Goal: Task Accomplishment & Management: Complete application form

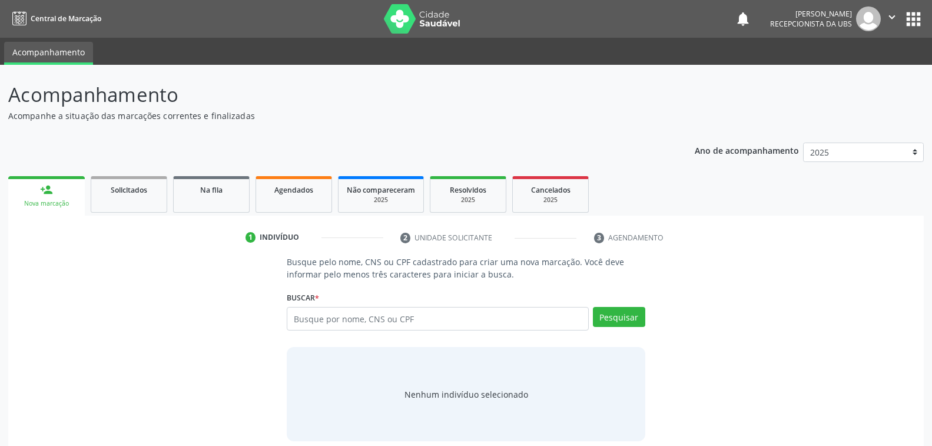
click at [66, 211] on link "person_add Nova marcação" at bounding box center [46, 195] width 77 height 39
click at [453, 316] on input "text" at bounding box center [438, 319] width 302 height 24
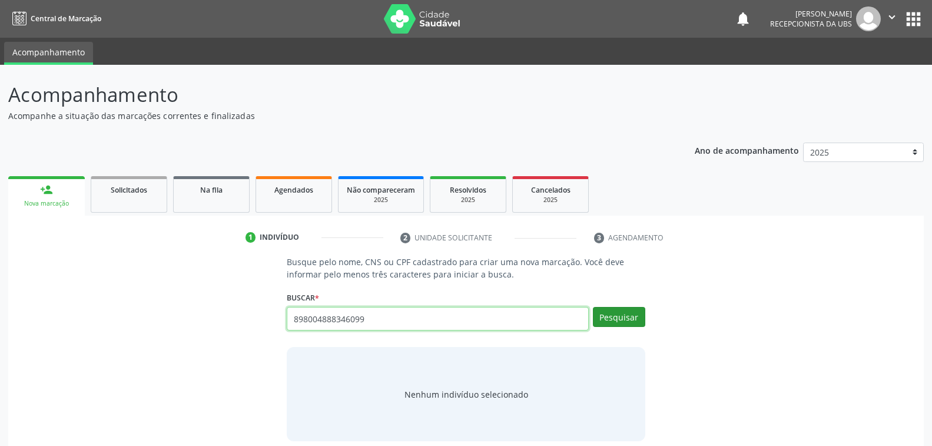
type input "898004888346099"
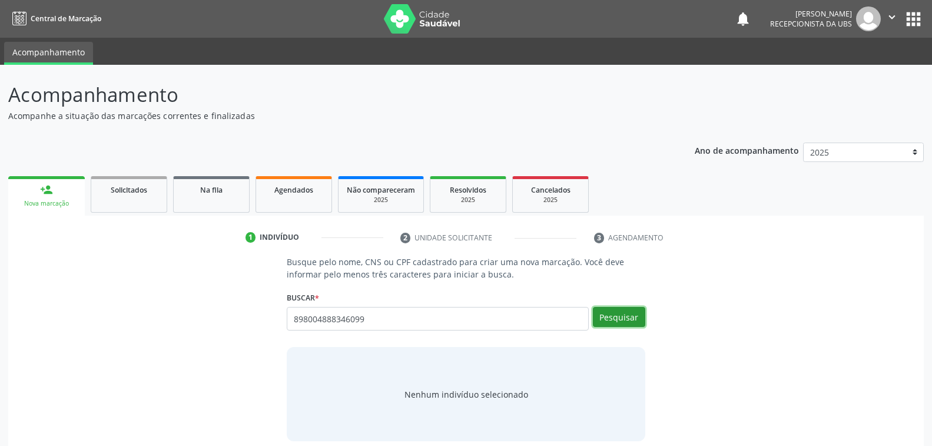
click at [612, 314] on button "Pesquisar" at bounding box center [619, 317] width 52 height 20
type input "898004888346099"
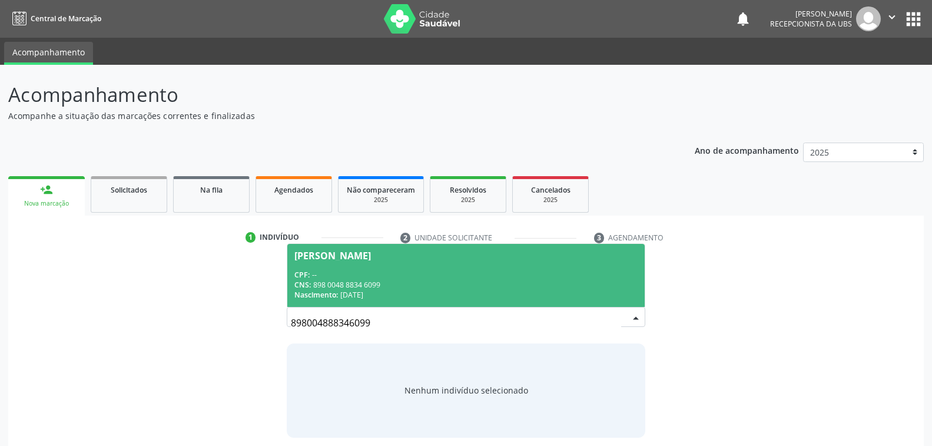
click at [392, 270] on div "CPF: --" at bounding box center [465, 275] width 343 height 10
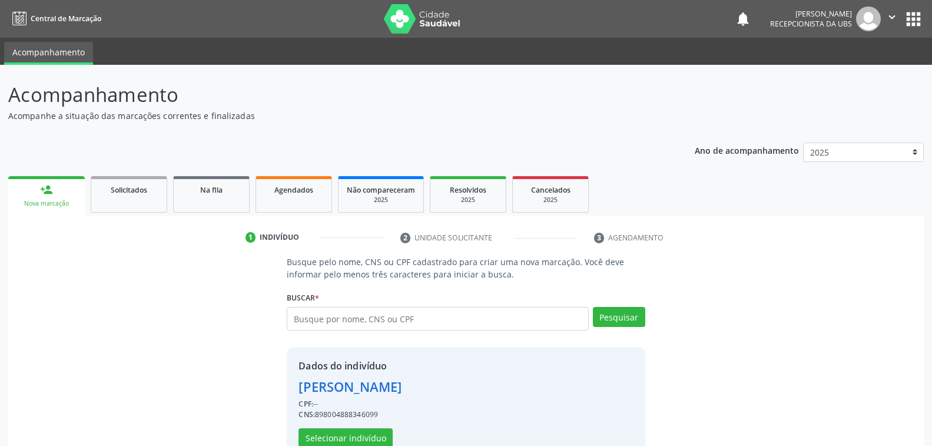
scroll to position [29, 0]
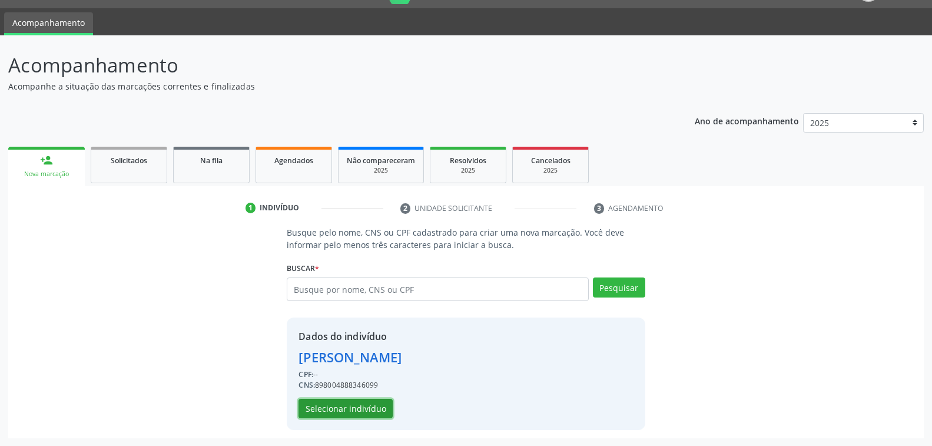
click at [347, 407] on button "Selecionar indivíduo" at bounding box center [346, 409] width 94 height 20
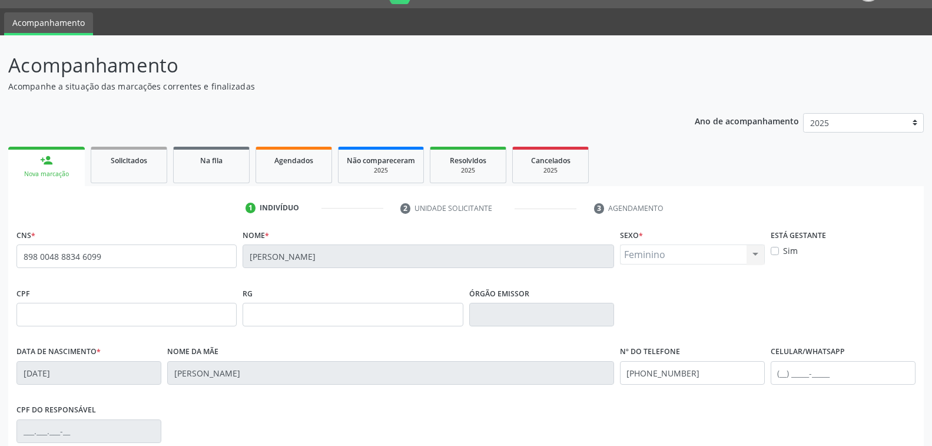
scroll to position [191, 0]
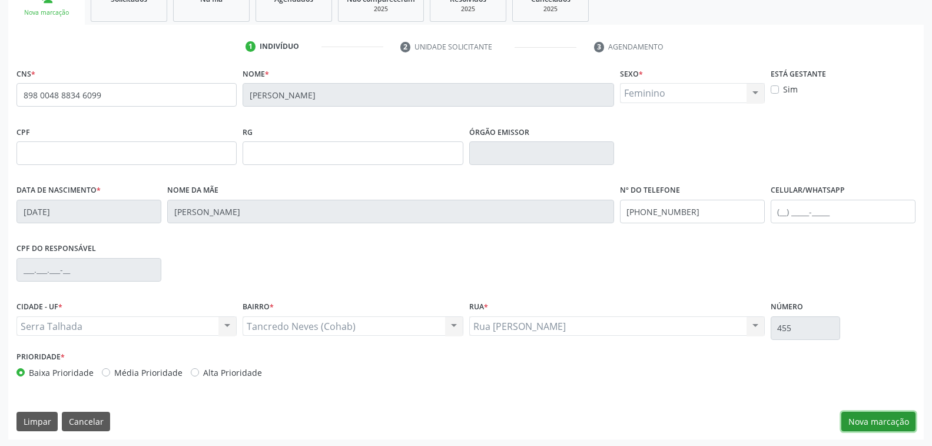
click at [885, 420] on button "Nova marcação" at bounding box center [879, 422] width 74 height 20
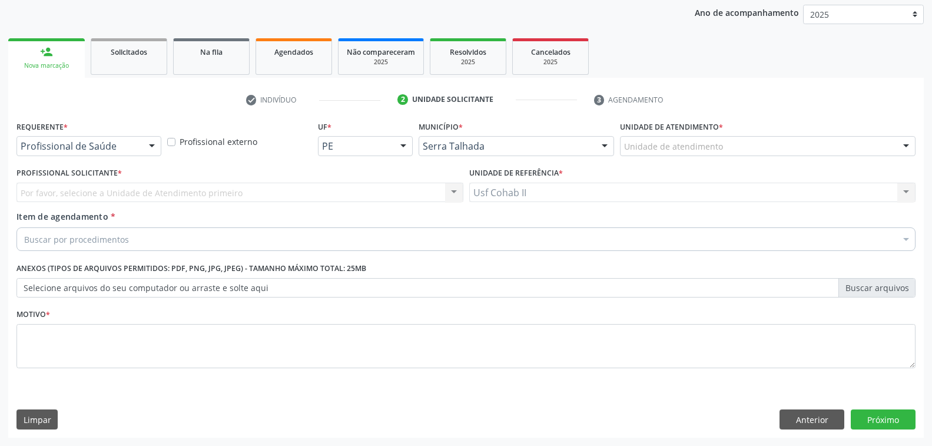
scroll to position [137, 0]
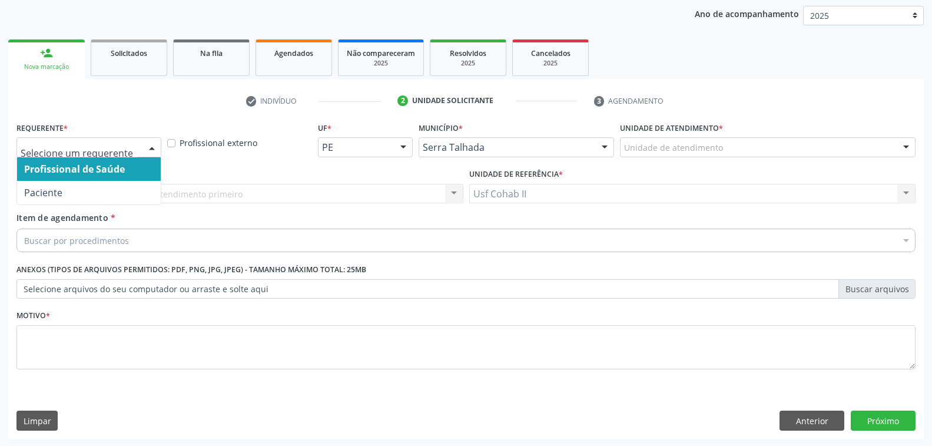
click at [150, 146] on div at bounding box center [152, 148] width 18 height 20
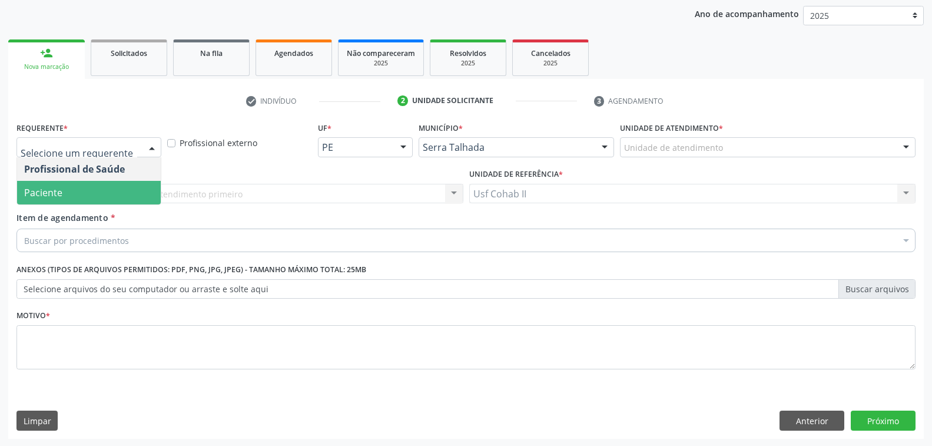
click at [98, 200] on span "Paciente" at bounding box center [89, 193] width 144 height 24
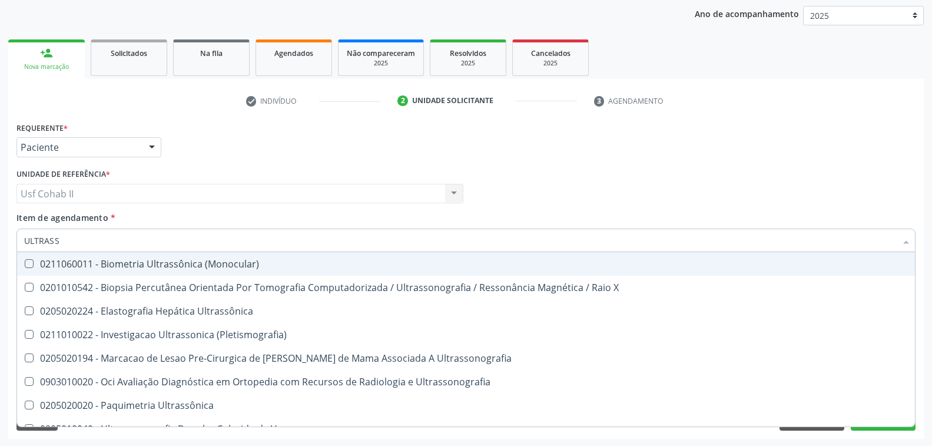
type input "ULTRASSO"
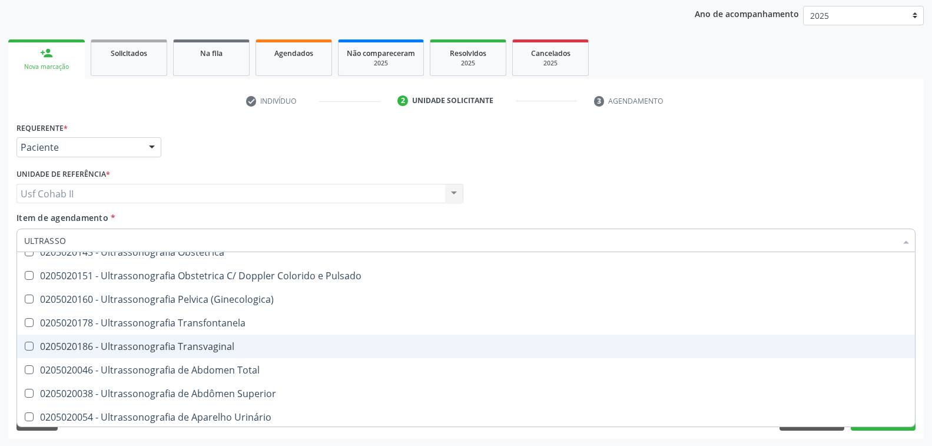
scroll to position [236, 0]
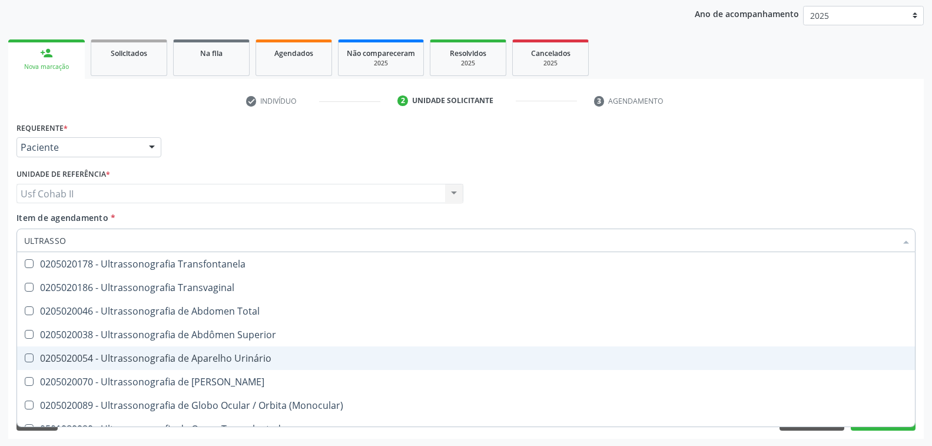
click at [231, 354] on div "0205020054 - Ultrassonografia de Aparelho Urinário" at bounding box center [466, 357] width 884 height 9
checkbox Urinário "true"
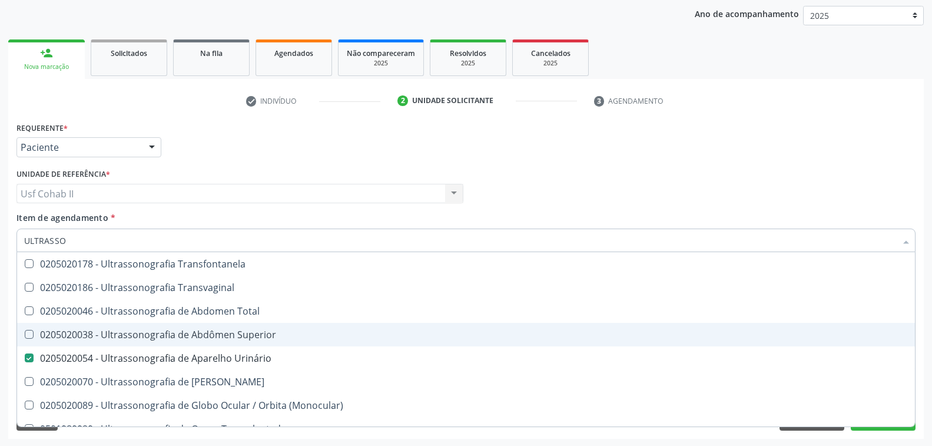
scroll to position [344, 0]
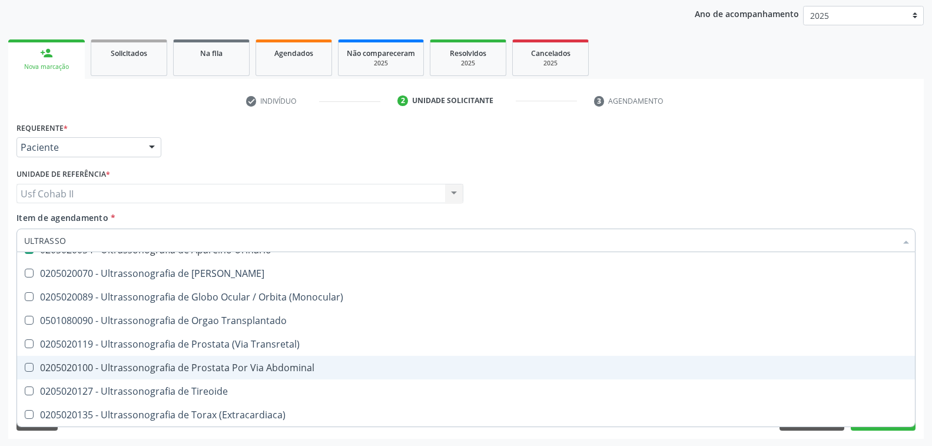
click at [818, 359] on span "0205020100 - Ultrassonografia de Prostata Por Via Abdominal" at bounding box center [466, 368] width 898 height 24
click at [478, 363] on div "0205020100 - Ultrassonografia de Prostata Por Via Abdominal" at bounding box center [466, 367] width 884 height 9
checkbox Abdominal "false"
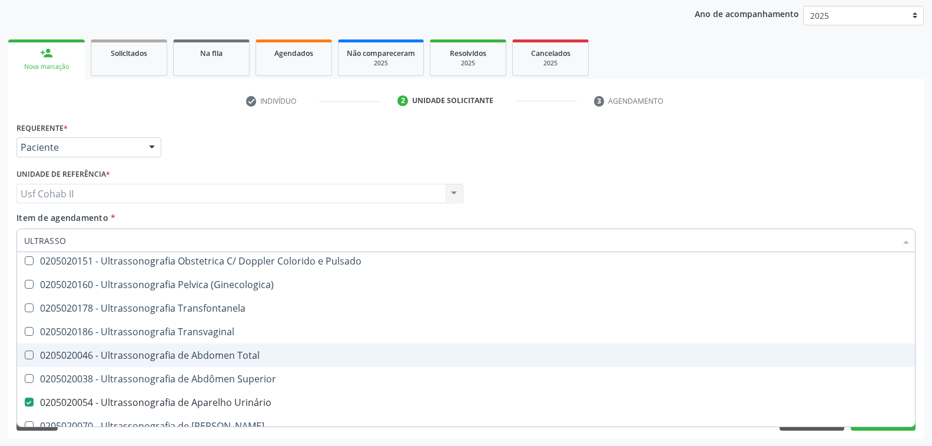
scroll to position [71, 0]
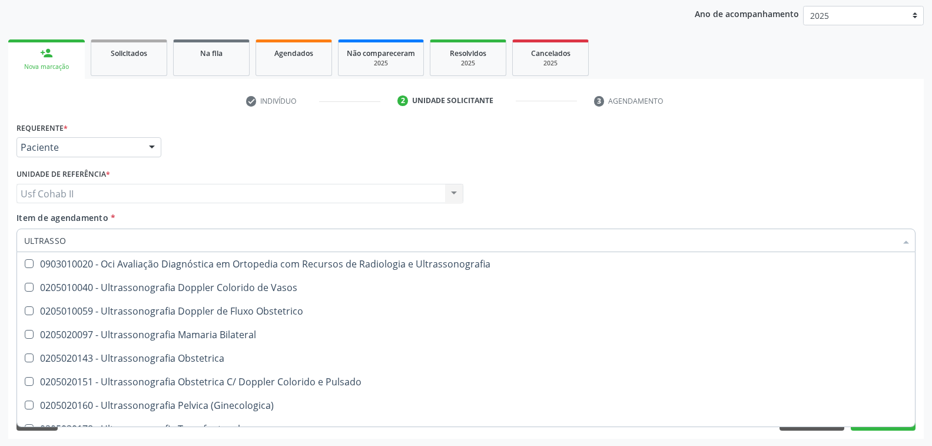
click at [916, 249] on div "Item de agendamento * ULTRASSO Desfazer seleção 0201010542 - Biopsia Percutânea…" at bounding box center [466, 233] width 905 height 45
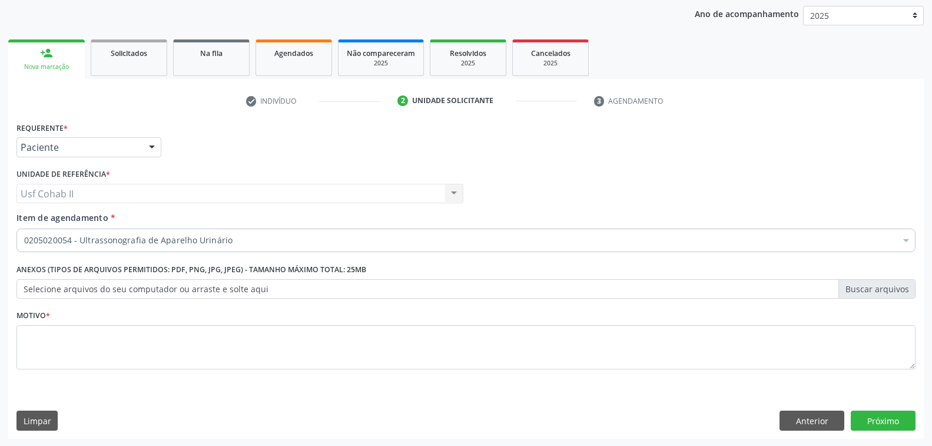
checkbox Urinário "true"
checkbox Comprimido\) "false"
click at [916, 249] on div "Item de agendamento * 0205020054 - Ultrassonografia de Aparelho Urinário Desfaz…" at bounding box center [466, 233] width 905 height 45
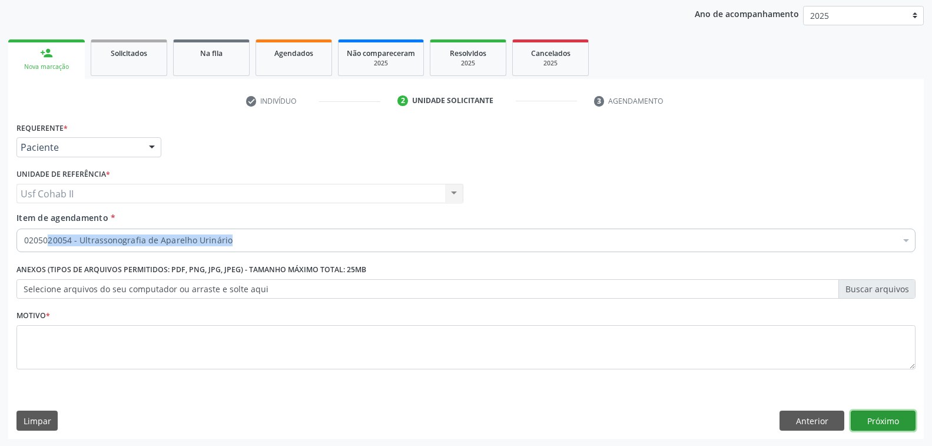
click at [879, 423] on button "Próximo" at bounding box center [883, 420] width 65 height 20
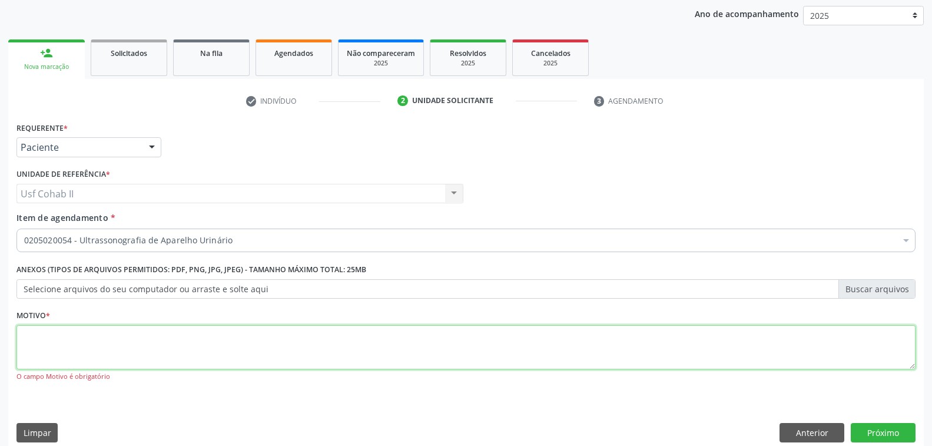
click at [143, 354] on textarea at bounding box center [465, 347] width 899 height 45
type textarea "RR"
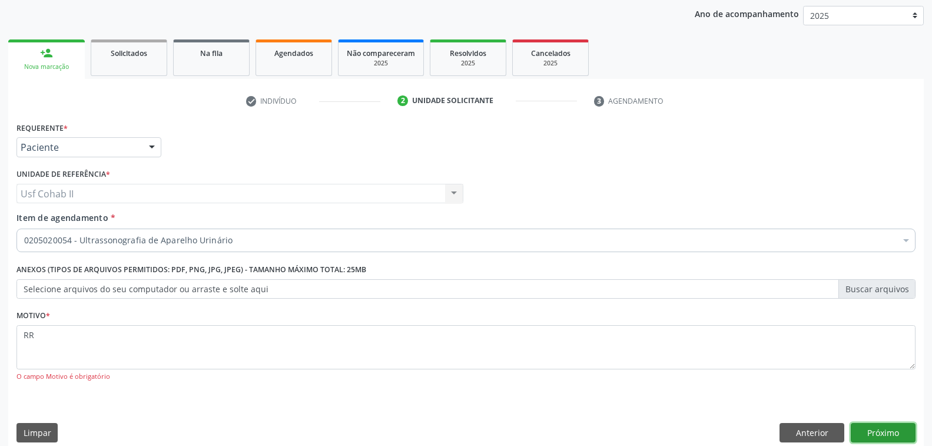
click at [873, 424] on button "Próximo" at bounding box center [883, 433] width 65 height 20
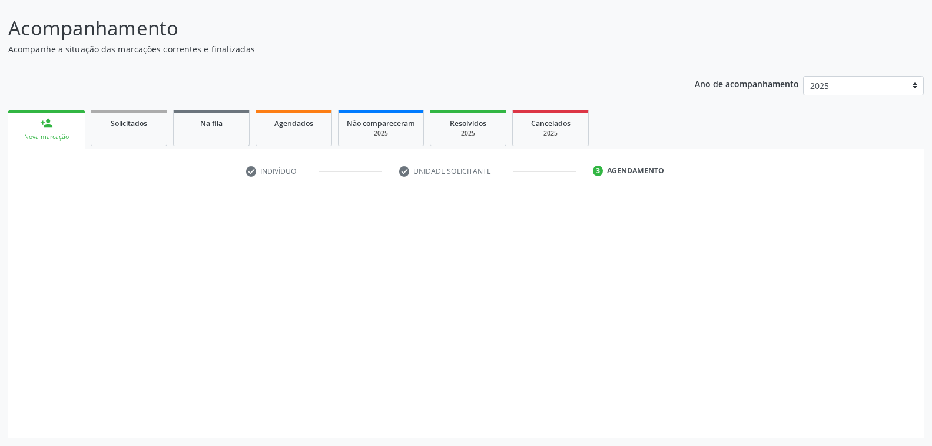
scroll to position [66, 0]
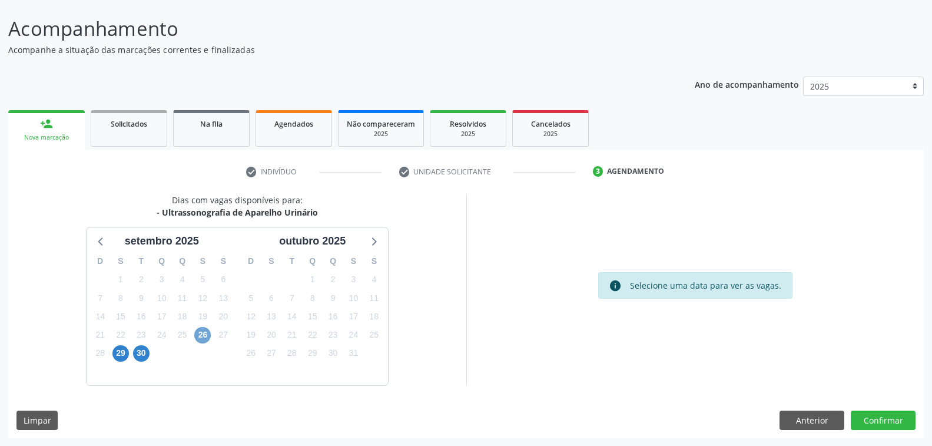
click at [198, 333] on span "26" at bounding box center [202, 335] width 16 height 16
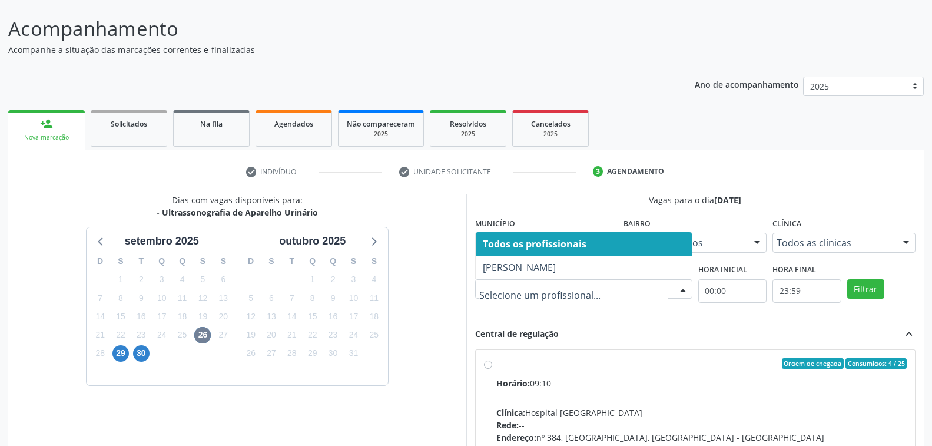
click at [687, 290] on div at bounding box center [683, 290] width 18 height 20
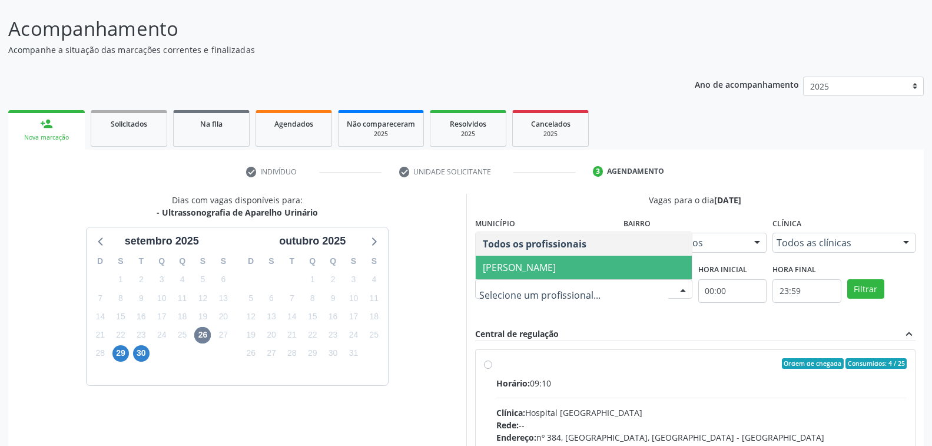
click at [581, 274] on span "Yuri Araujo Magalhaes" at bounding box center [584, 268] width 216 height 24
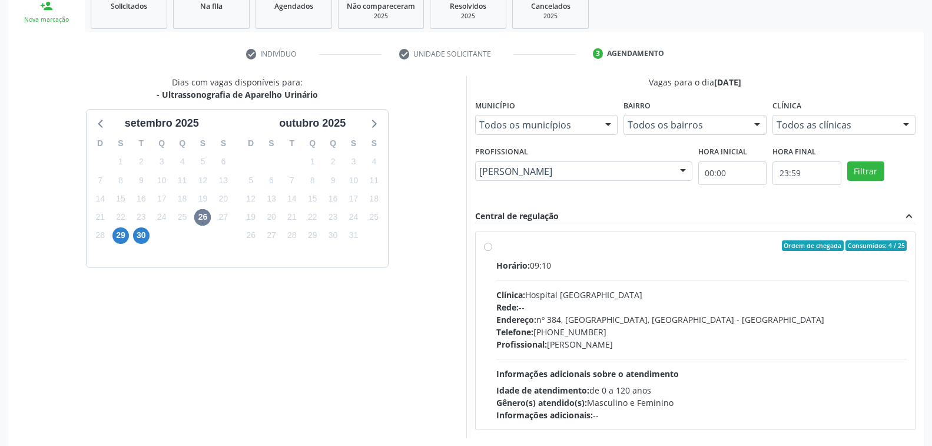
scroll to position [236, 0]
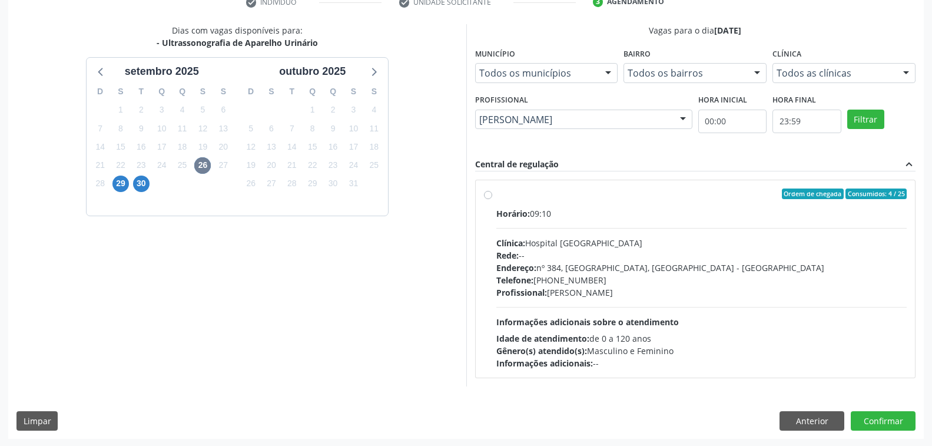
click at [717, 287] on div "Profissional: Yuri Araujo Magalhaes" at bounding box center [701, 292] width 411 height 12
click at [492, 199] on input "Ordem de chegada Consumidos: 4 / 25 Horário: 09:10 Clínica: Hospital Sao Franci…" at bounding box center [488, 193] width 8 height 11
radio input "true"
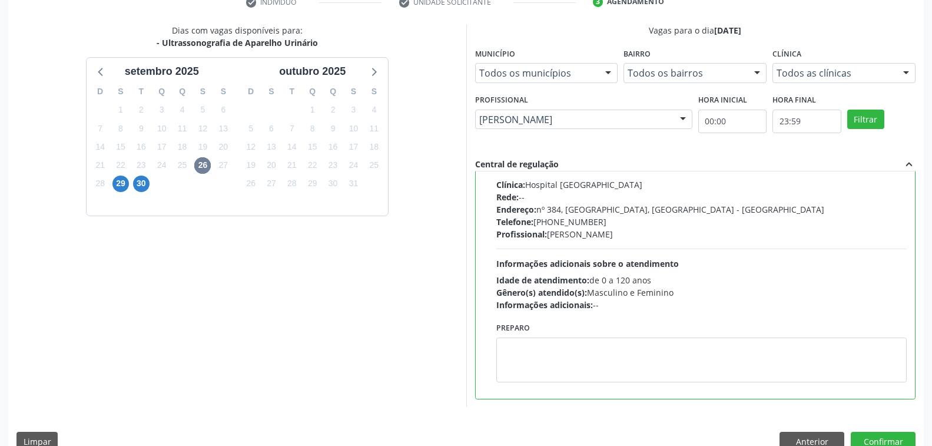
scroll to position [257, 0]
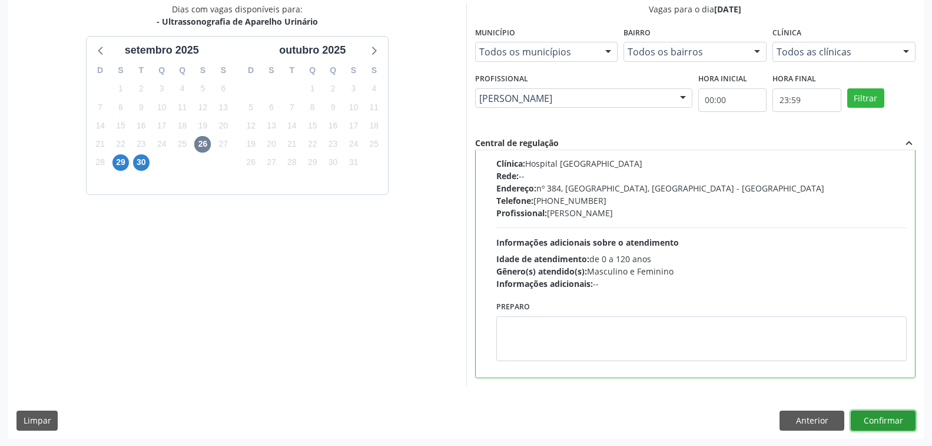
click at [876, 419] on button "Confirmar" at bounding box center [883, 420] width 65 height 20
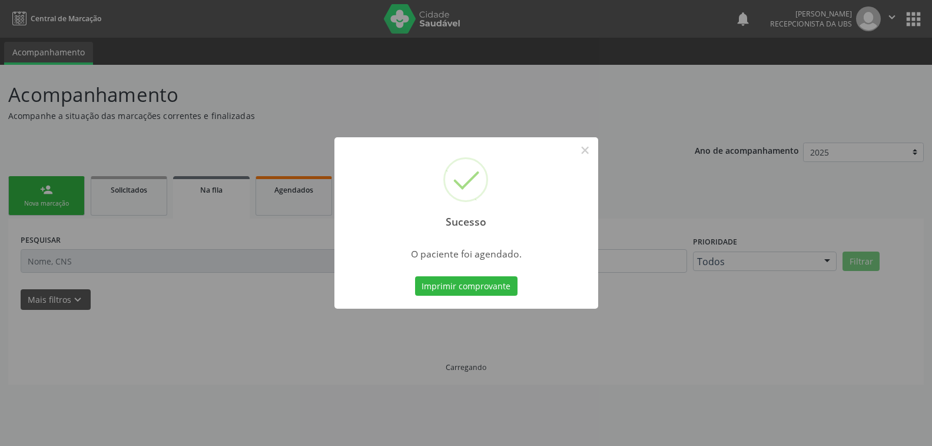
scroll to position [0, 0]
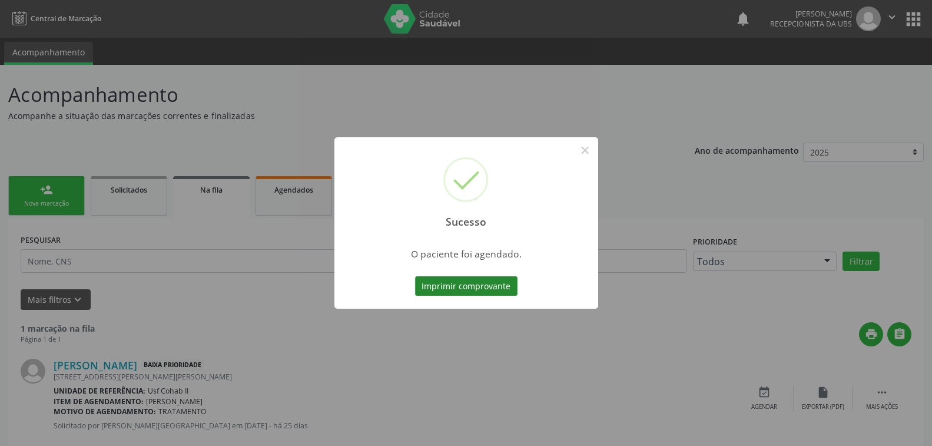
click at [482, 284] on button "Imprimir comprovante" at bounding box center [466, 286] width 102 height 20
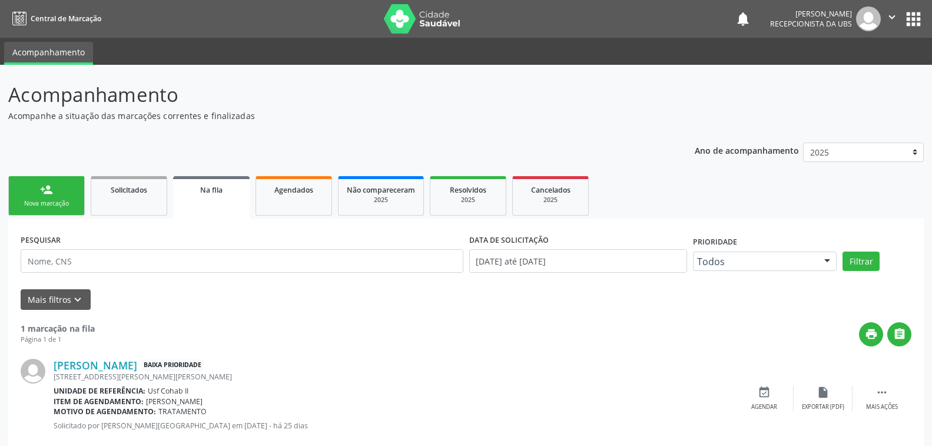
click at [52, 191] on div "person_add" at bounding box center [46, 189] width 13 height 13
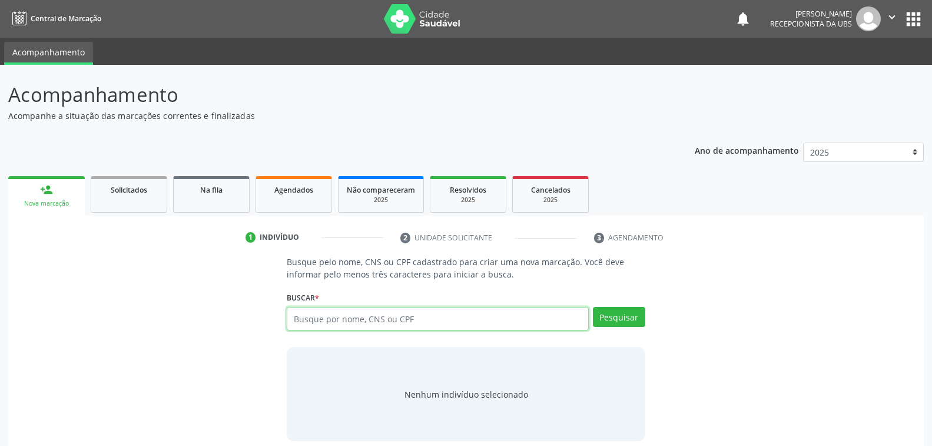
click at [362, 322] on input "text" at bounding box center [438, 319] width 302 height 24
click at [410, 320] on input "text" at bounding box center [438, 319] width 302 height 24
type input "164261652720007"
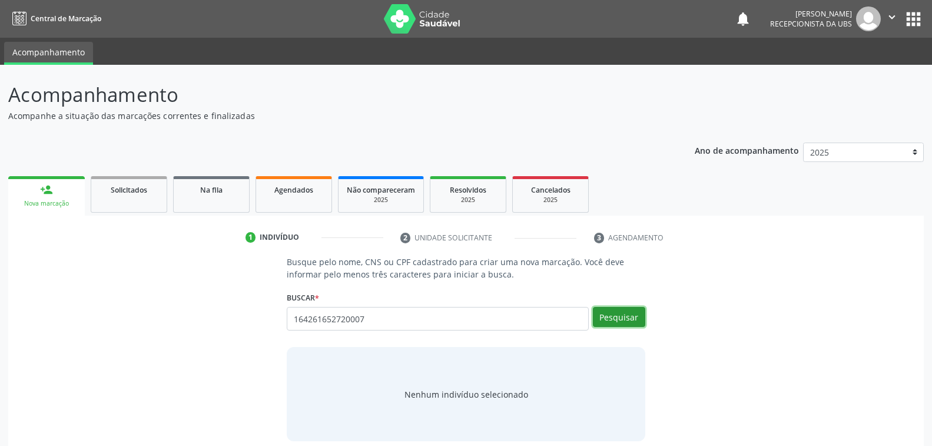
click at [614, 319] on button "Pesquisar" at bounding box center [619, 317] width 52 height 20
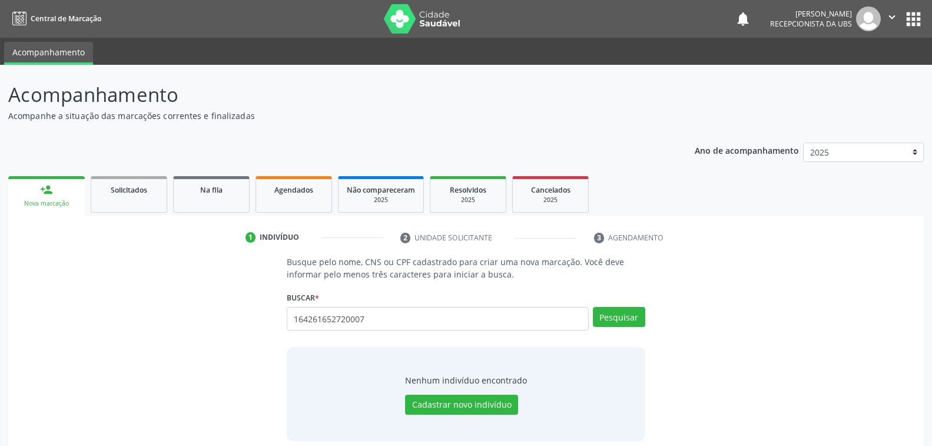
click at [807, 261] on div "Busque pelo nome, CNS ou CPF cadastrado para criar uma nova marcação. Você deve…" at bounding box center [465, 349] width 899 height 186
click at [369, 317] on input "164261652720007" at bounding box center [438, 319] width 302 height 24
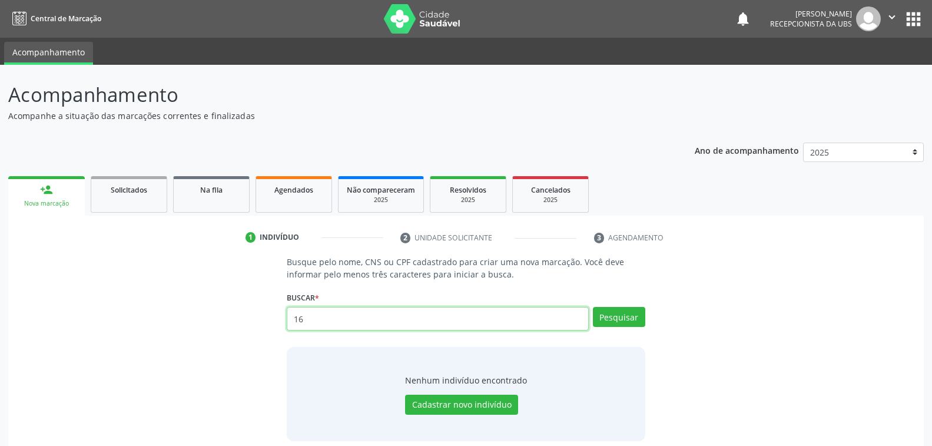
type input "1"
click at [396, 317] on input "text" at bounding box center [438, 319] width 302 height 24
click at [349, 315] on input "11831838443" at bounding box center [438, 319] width 302 height 24
type input "1"
type input "700709987373680"
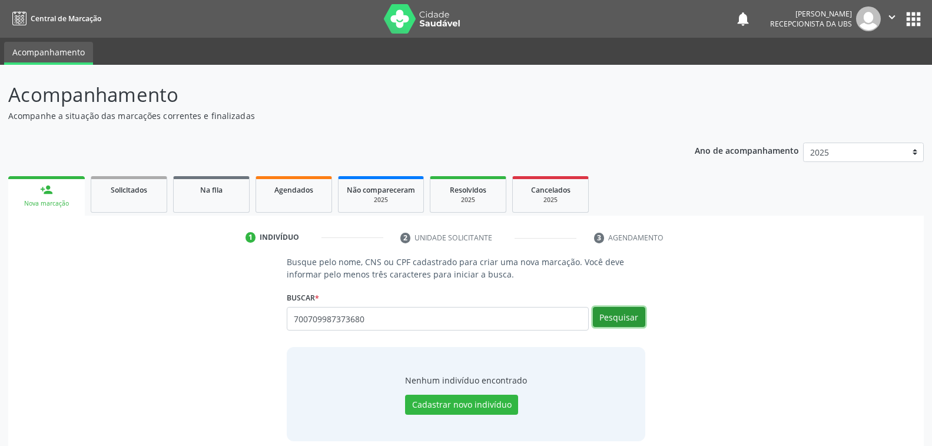
click at [620, 318] on button "Pesquisar" at bounding box center [619, 317] width 52 height 20
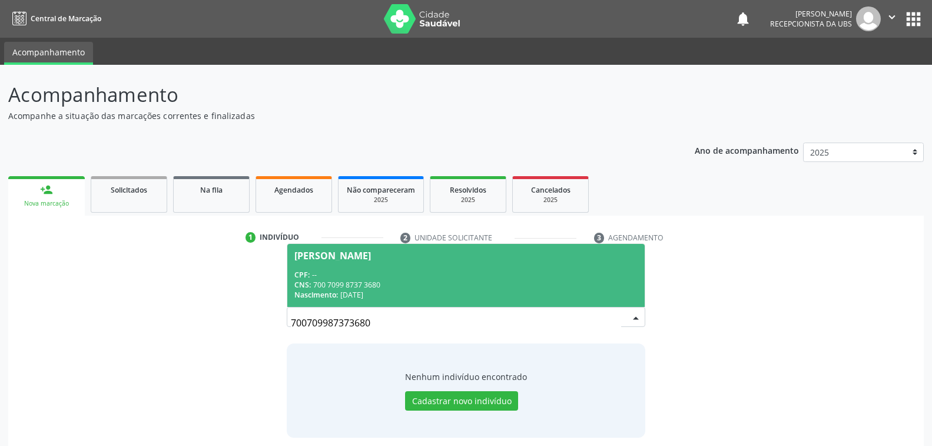
click at [433, 278] on div "CPF: --" at bounding box center [465, 275] width 343 height 10
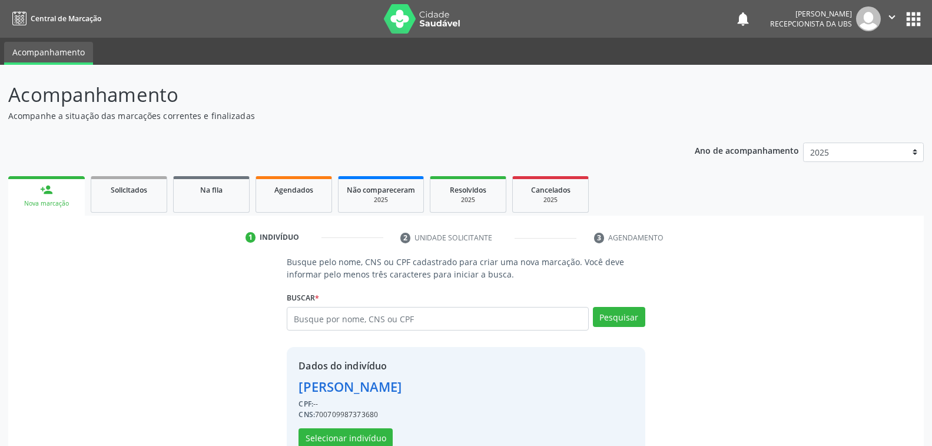
scroll to position [29, 0]
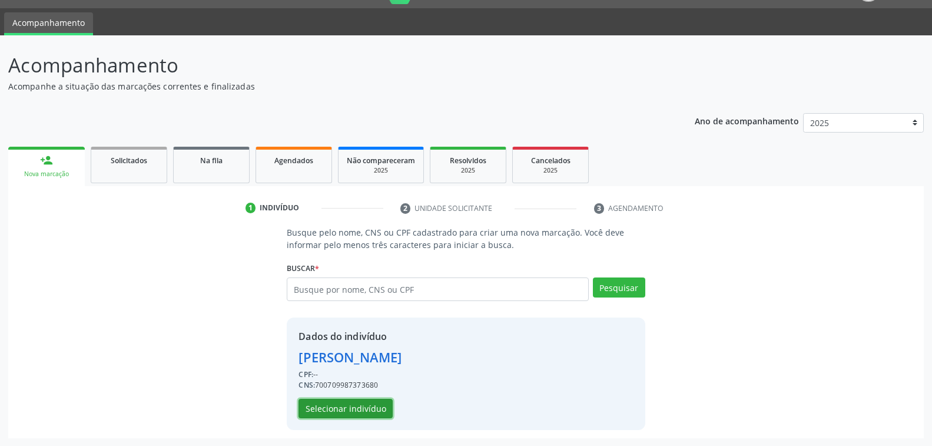
click at [362, 410] on button "Selecionar indivíduo" at bounding box center [346, 409] width 94 height 20
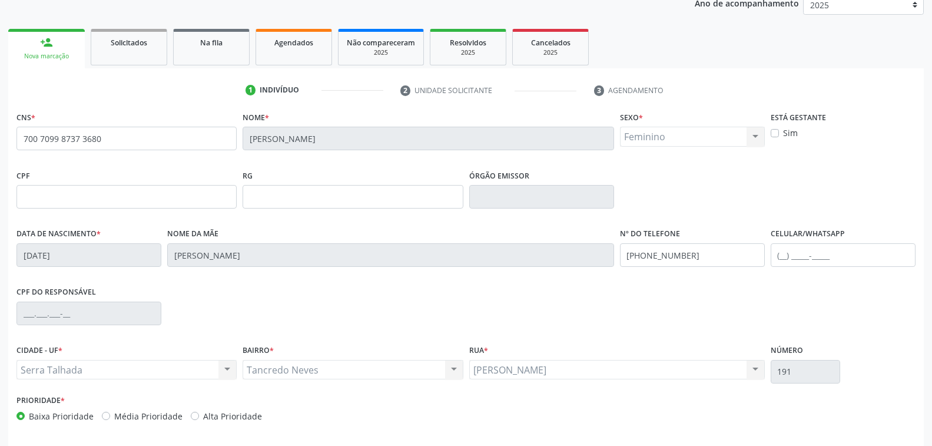
scroll to position [191, 0]
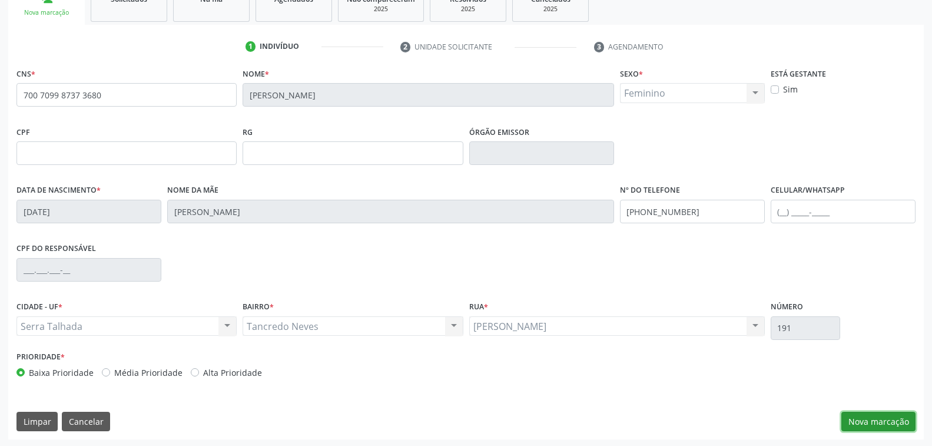
click at [875, 416] on button "Nova marcação" at bounding box center [879, 422] width 74 height 20
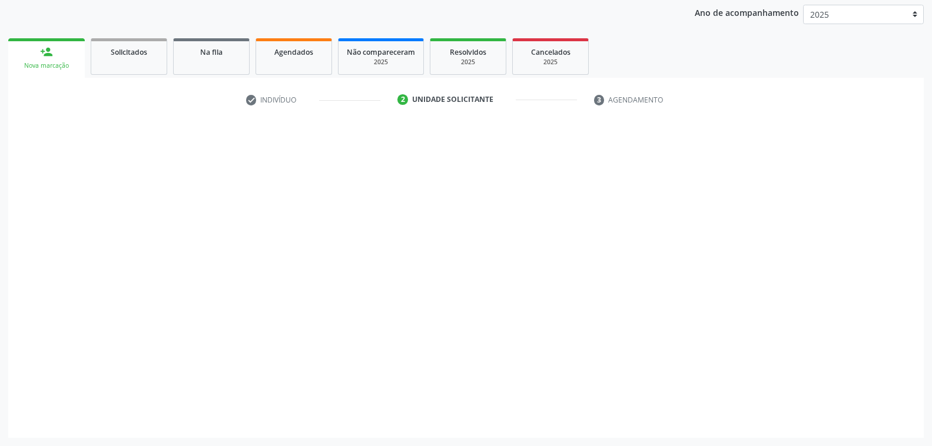
scroll to position [137, 0]
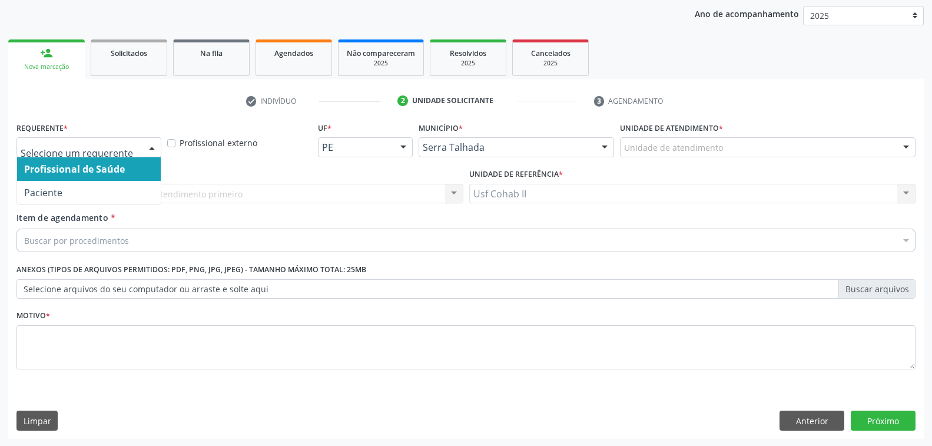
click at [155, 145] on div at bounding box center [152, 148] width 18 height 20
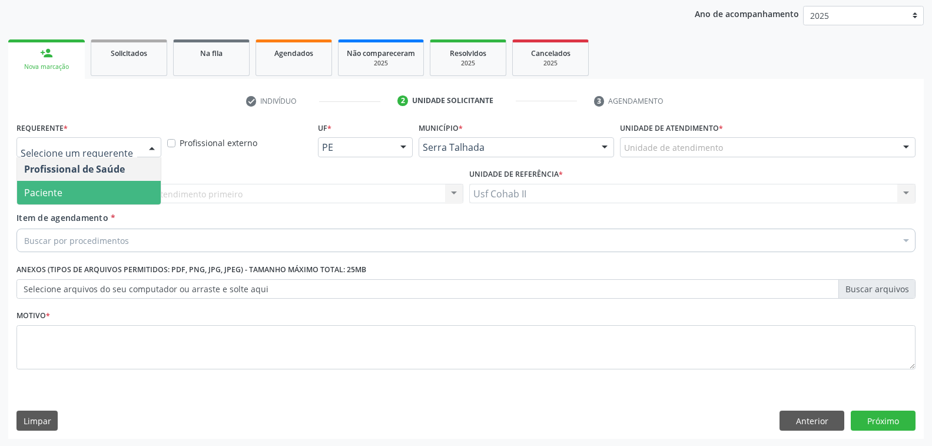
click at [100, 187] on span "Paciente" at bounding box center [89, 193] width 144 height 24
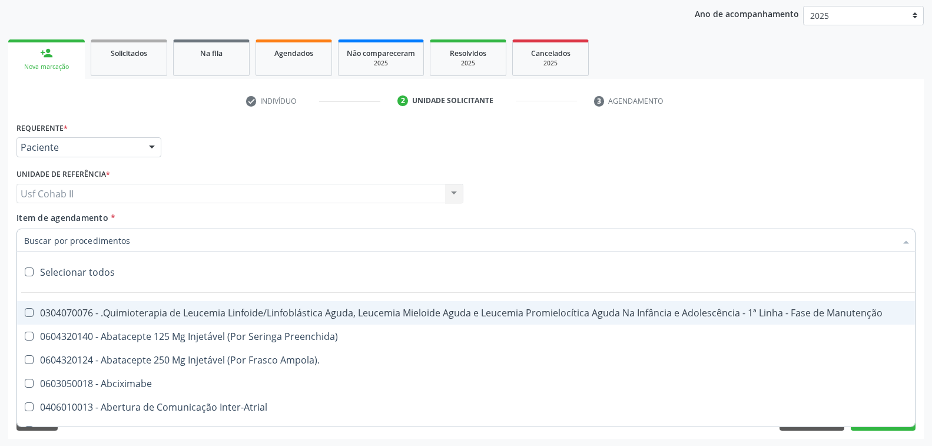
click at [180, 241] on div at bounding box center [465, 241] width 899 height 24
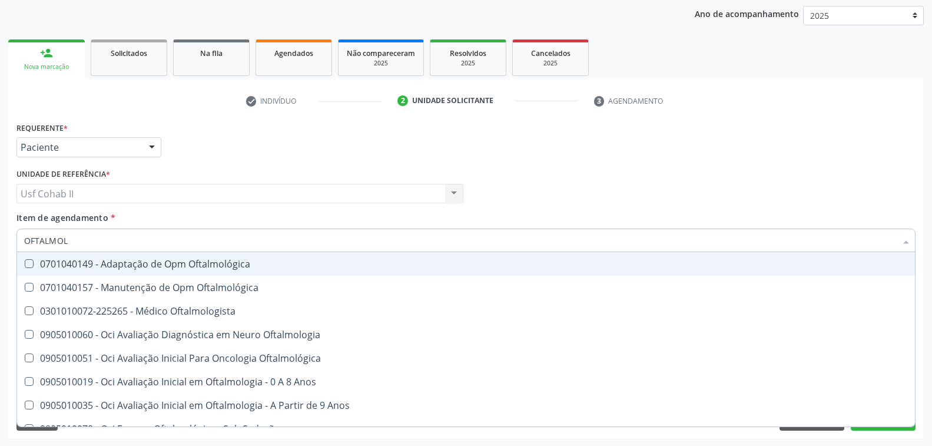
type input "OFTALMOLO"
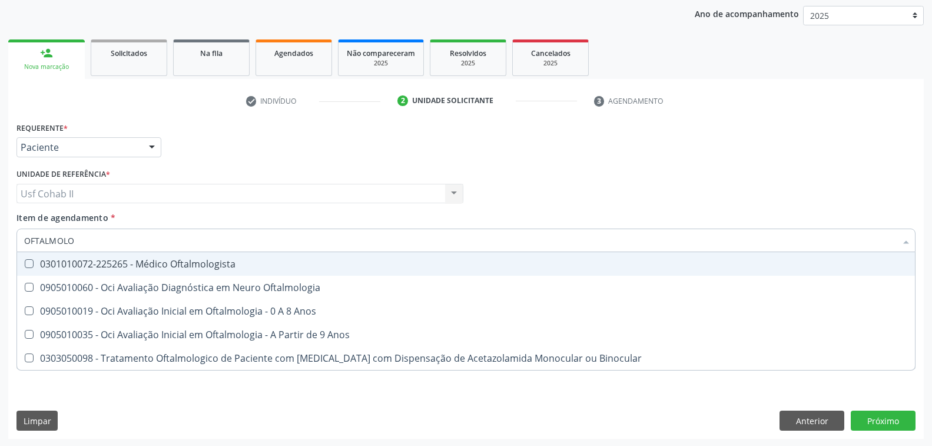
click at [252, 267] on div "0301010072-225265 - Médico Oftalmologista" at bounding box center [466, 263] width 884 height 9
checkbox Oftalmologista "true"
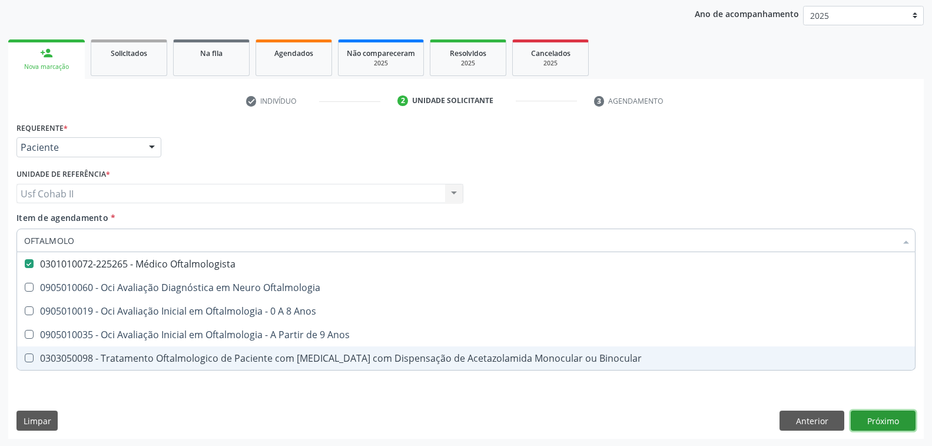
click at [891, 420] on div "Requerente * Paciente Profissional de Saúde Paciente Nenhum resultado encontrad…" at bounding box center [466, 279] width 916 height 320
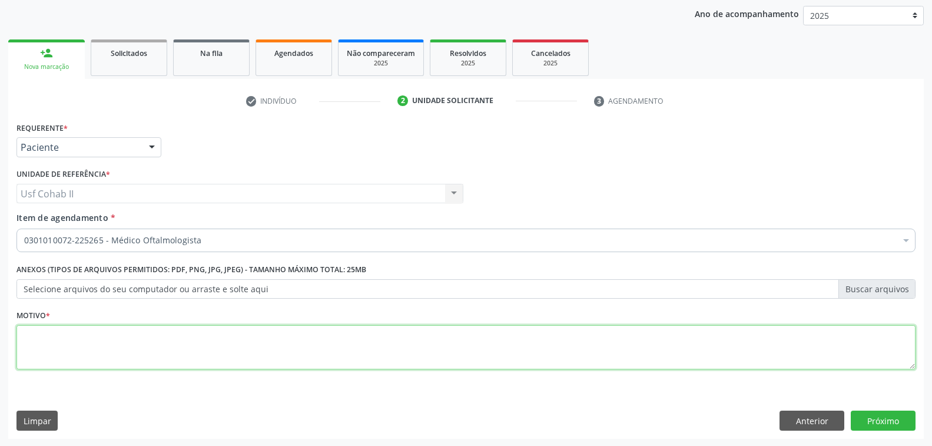
click at [79, 352] on textarea at bounding box center [465, 347] width 899 height 45
type textarea "RR"
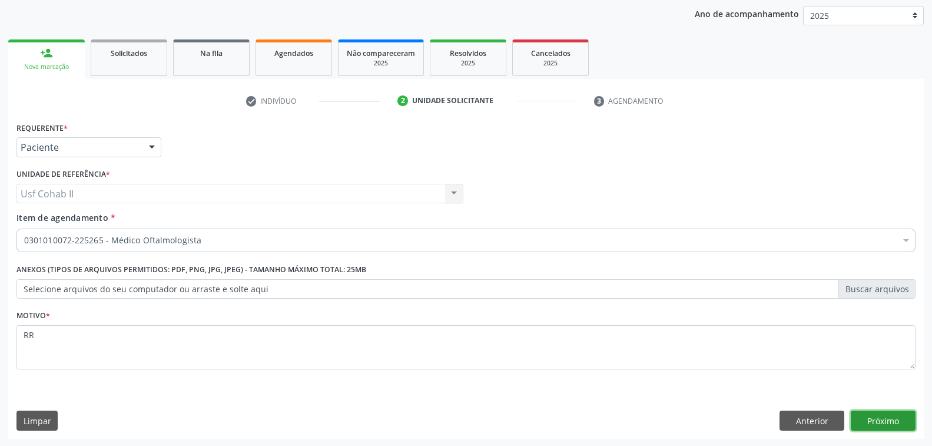
click at [872, 419] on button "Próximo" at bounding box center [883, 420] width 65 height 20
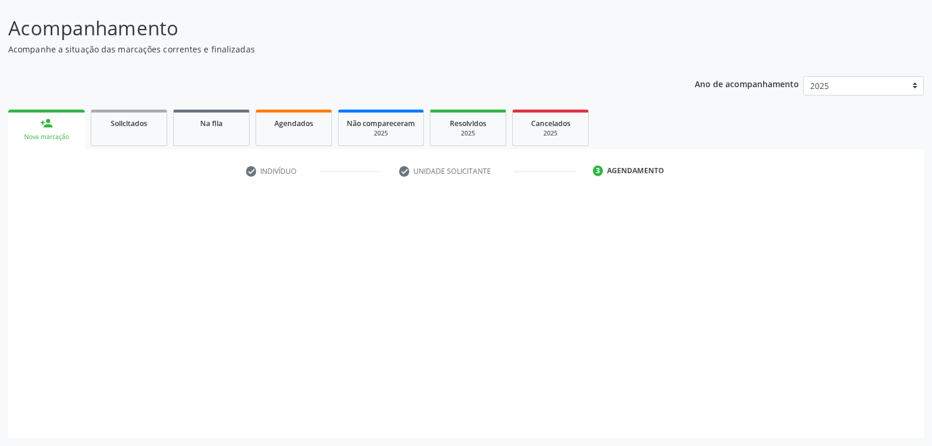
scroll to position [66, 0]
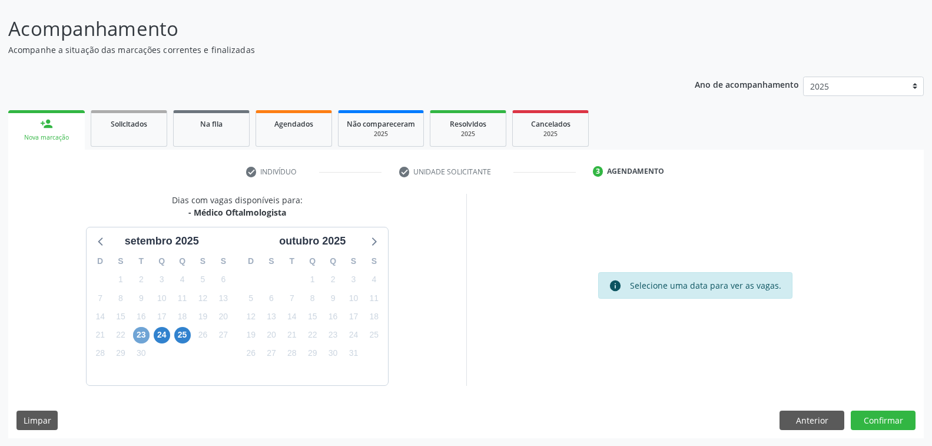
click at [143, 331] on span "23" at bounding box center [141, 335] width 16 height 16
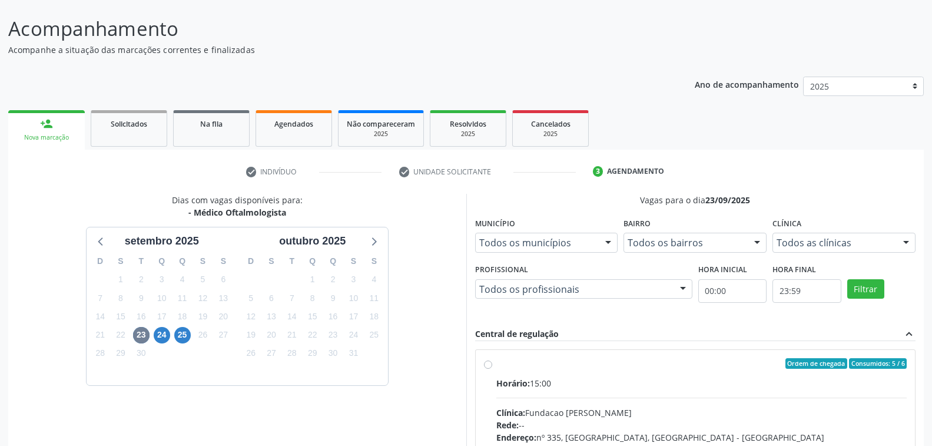
click at [688, 287] on div at bounding box center [683, 290] width 18 height 20
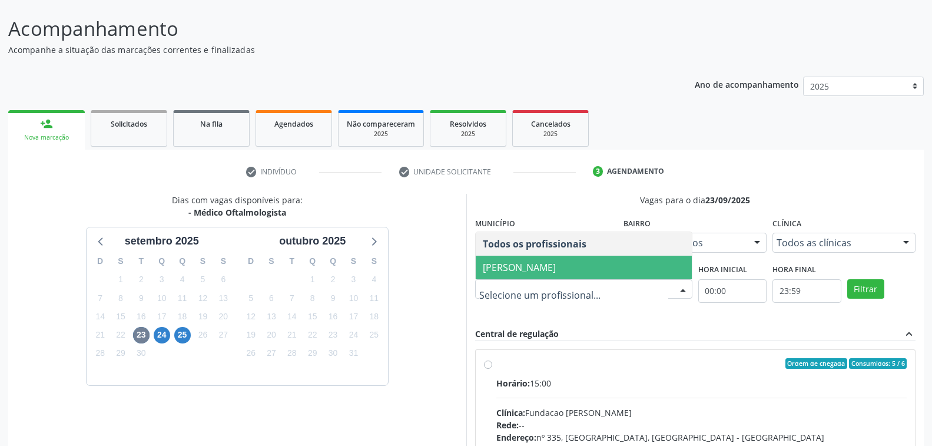
click at [556, 271] on span "Bruna Vieira Oliveira Carvalho Ventura" at bounding box center [519, 267] width 73 height 13
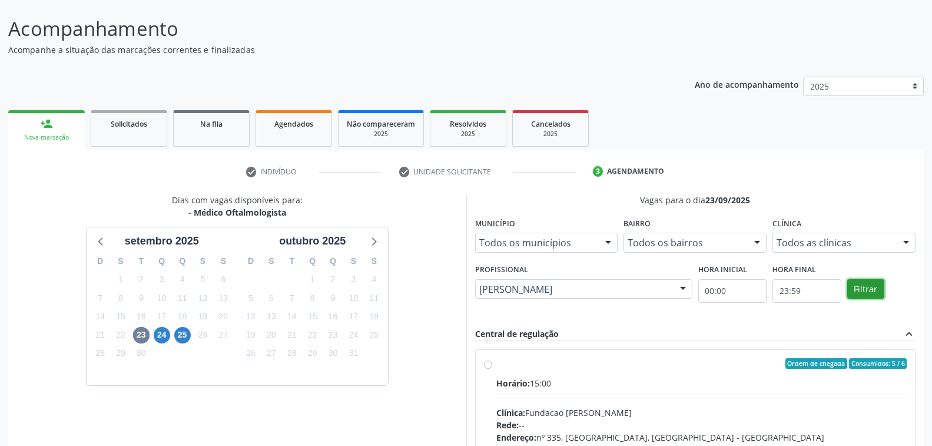
click at [864, 287] on button "Filtrar" at bounding box center [865, 289] width 37 height 20
click at [683, 398] on hr at bounding box center [701, 398] width 411 height 1
click at [492, 369] on input "Ordem de chegada Consumidos: 5 / 6 Horário: 15:00 Clínica: Fundacao Altino Vent…" at bounding box center [488, 363] width 8 height 11
radio input "true"
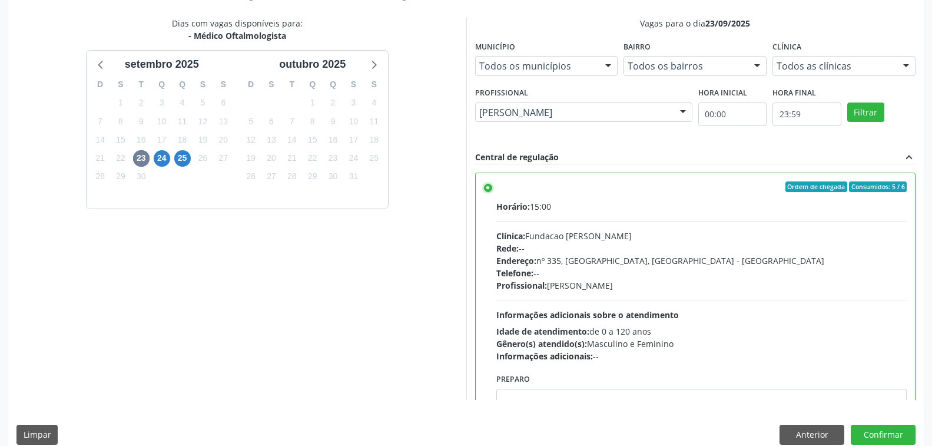
scroll to position [257, 0]
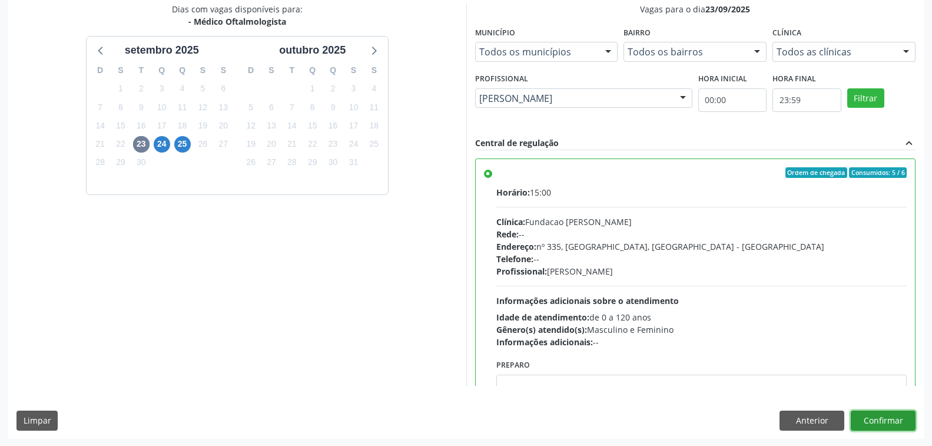
click at [892, 420] on button "Confirmar" at bounding box center [883, 420] width 65 height 20
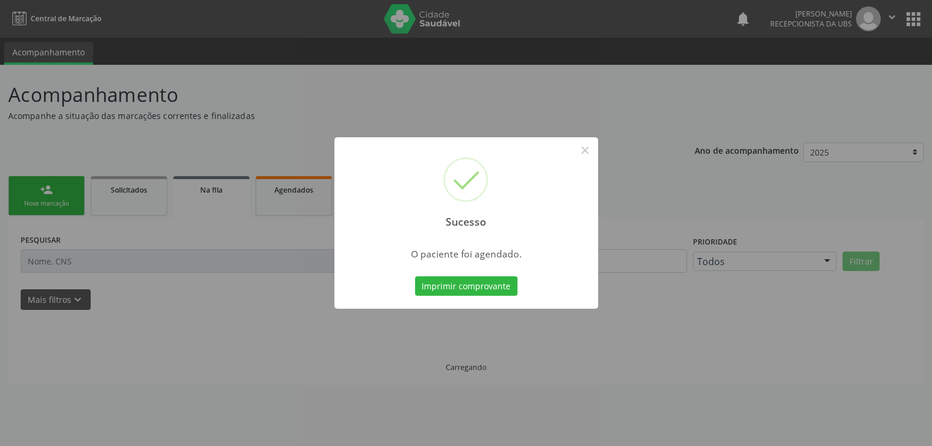
scroll to position [0, 0]
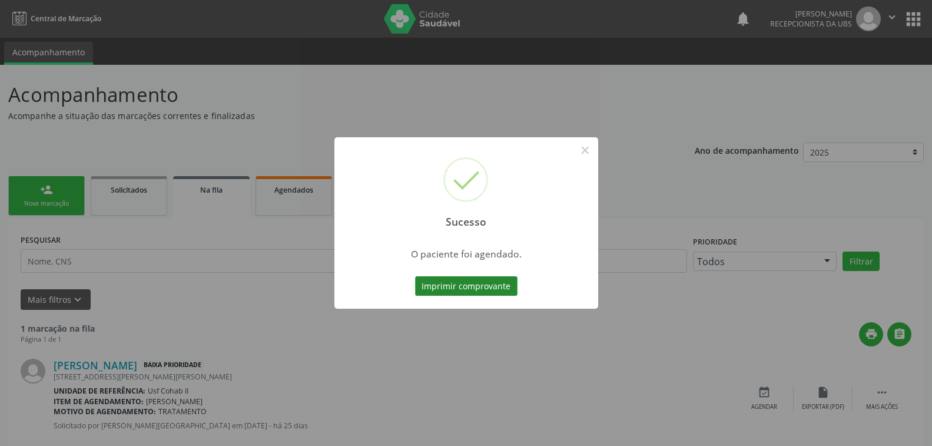
click at [463, 287] on button "Imprimir comprovante" at bounding box center [466, 286] width 102 height 20
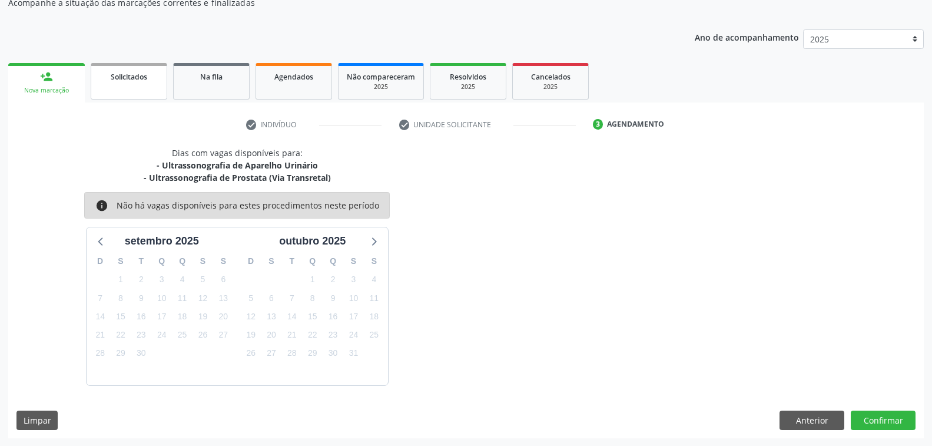
scroll to position [113, 0]
click at [71, 82] on link "person_add Nova marcação" at bounding box center [46, 82] width 77 height 39
click at [59, 89] on div "Nova marcação" at bounding box center [46, 90] width 60 height 9
click at [58, 81] on link "person_add Nova marcação" at bounding box center [46, 82] width 77 height 39
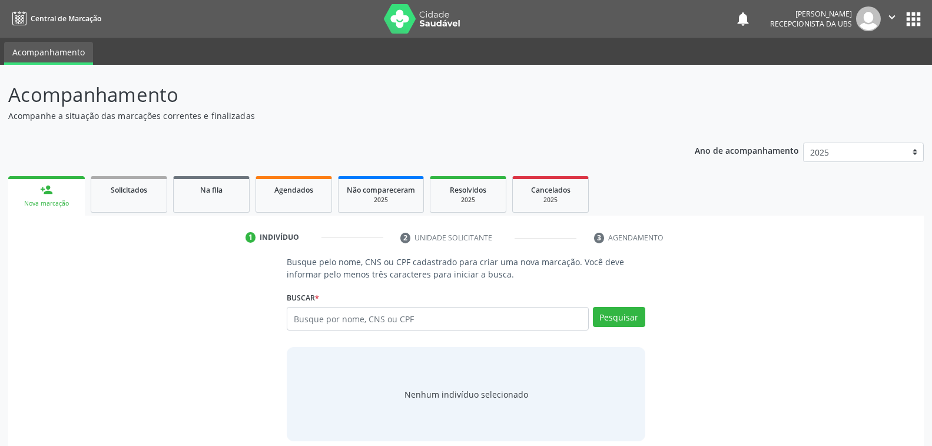
click at [48, 187] on div "person_add" at bounding box center [46, 189] width 13 height 13
click at [438, 315] on input "text" at bounding box center [438, 319] width 302 height 24
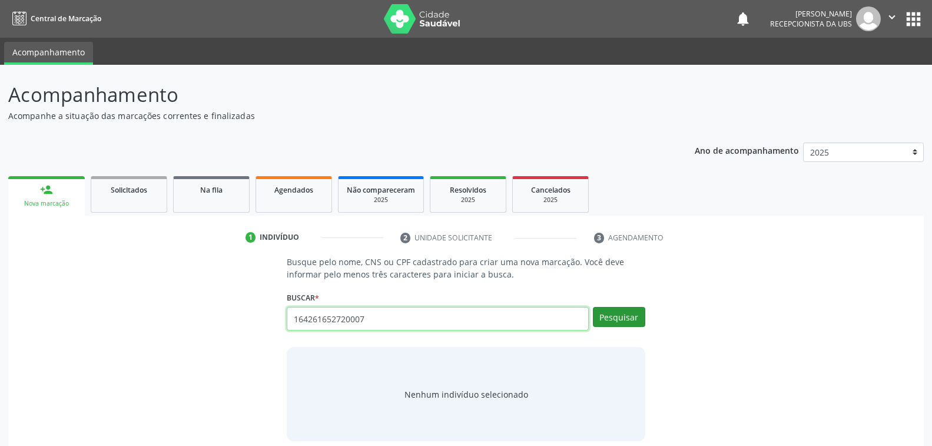
type input "164261652720007"
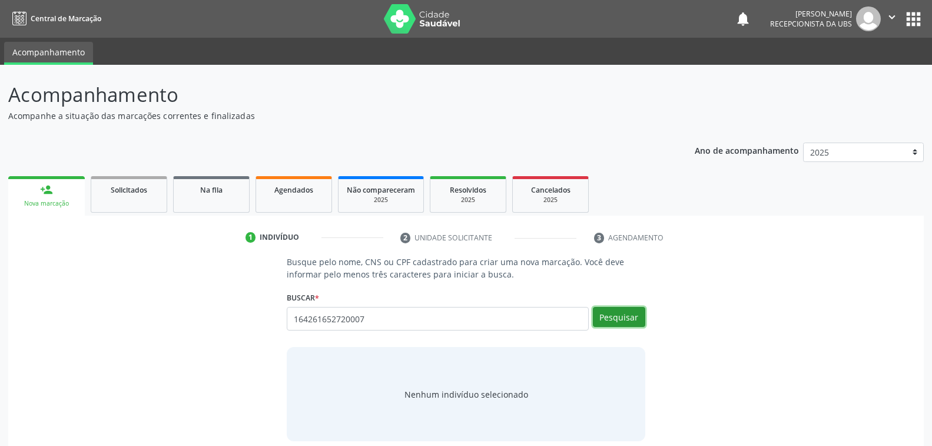
click at [628, 320] on button "Pesquisar" at bounding box center [619, 317] width 52 height 20
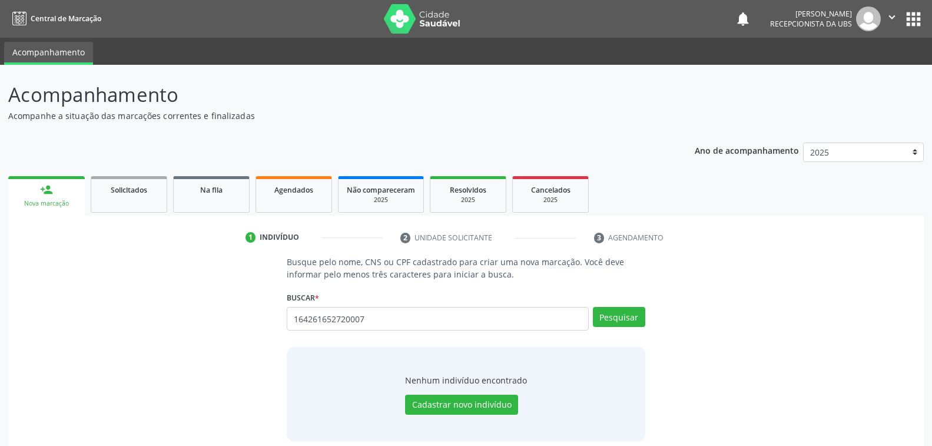
click at [718, 294] on div "Busque pelo nome, CNS ou CPF cadastrado para criar uma nova marcação. Você deve…" at bounding box center [465, 349] width 899 height 186
click at [372, 317] on input "164261652720007" at bounding box center [438, 319] width 302 height 24
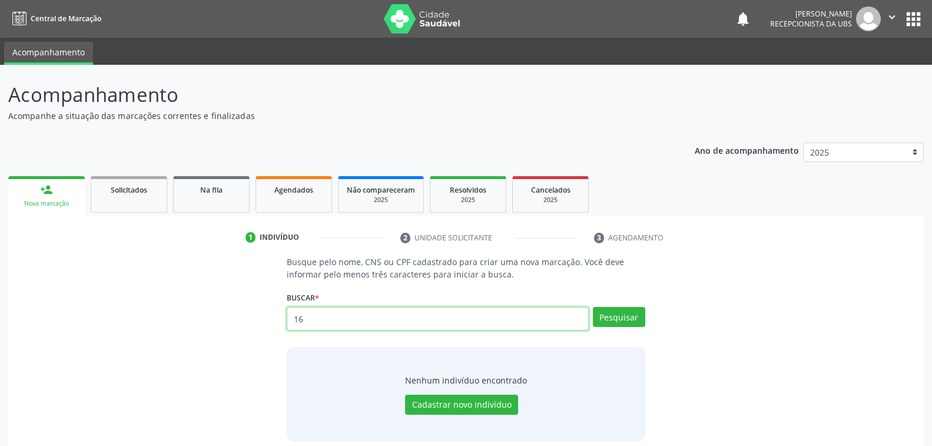
type input "1"
type input "[PERSON_NAME]"
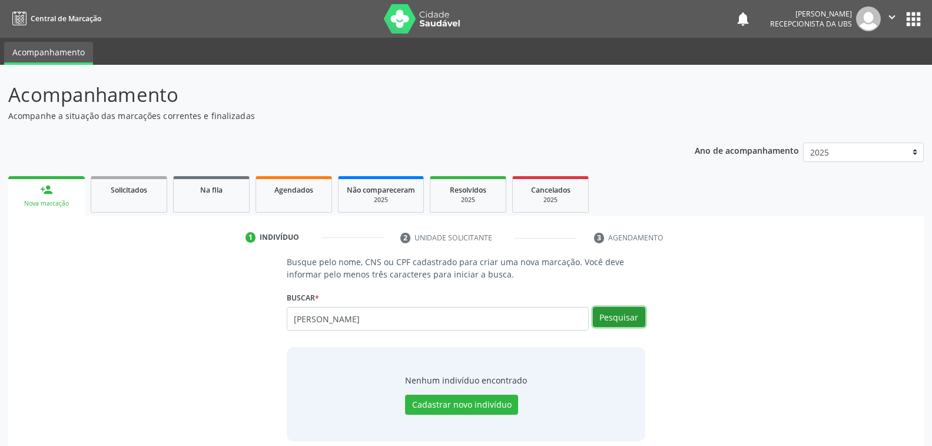
click at [614, 318] on button "Pesquisar" at bounding box center [619, 317] width 52 height 20
type input "[PERSON_NAME]"
click at [728, 185] on ul "person_add Nova marcação Solicitados Na fila Agendados Não compareceram 2025 Re…" at bounding box center [466, 194] width 916 height 42
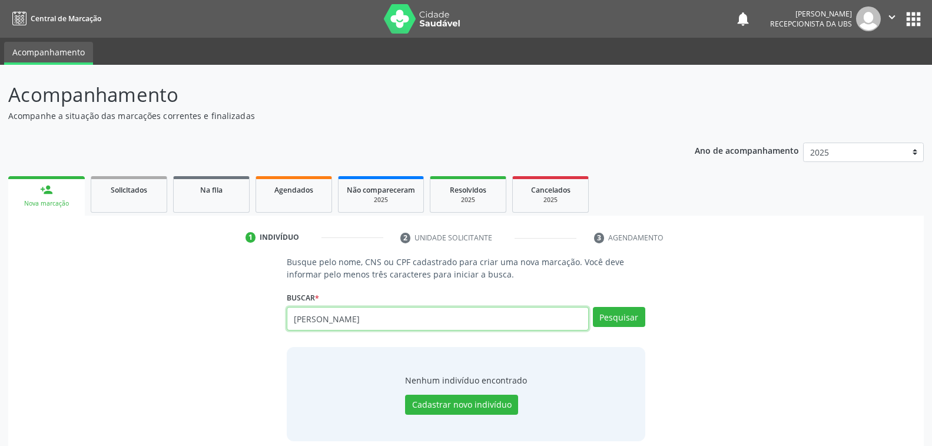
click at [433, 318] on input "[PERSON_NAME]" at bounding box center [438, 319] width 302 height 24
type input "M"
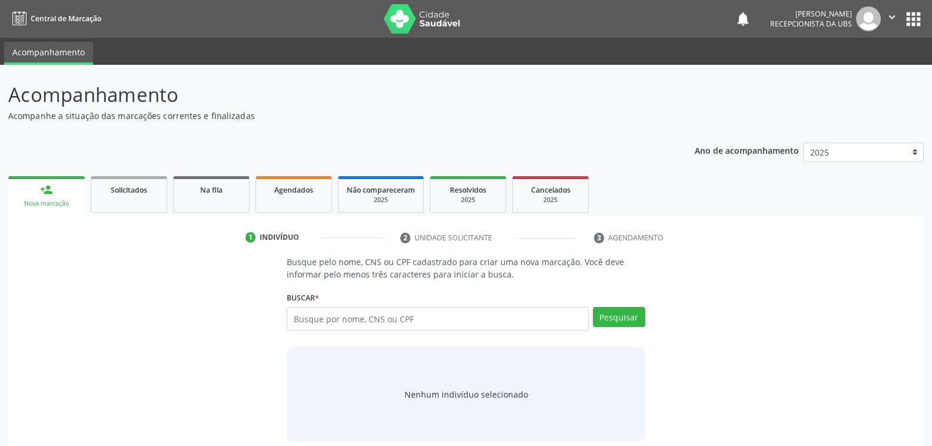
click at [406, 319] on input "text" at bounding box center [438, 319] width 302 height 24
type input "898004888346099"
click at [618, 312] on button "Pesquisar" at bounding box center [619, 317] width 52 height 20
type input "898004888346099"
click at [754, 249] on div "1 Indivíduo 2 Unidade solicitante 3 Agendamento Busque pelo nome, CNS ou CPF ca…" at bounding box center [466, 338] width 916 height 221
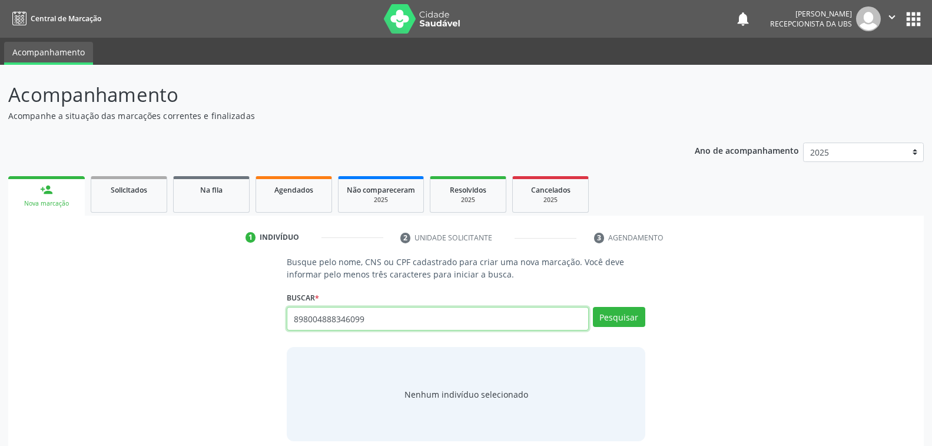
click at [372, 320] on input "898004888346099" at bounding box center [438, 319] width 302 height 24
type input "8"
type input "706201060354561"
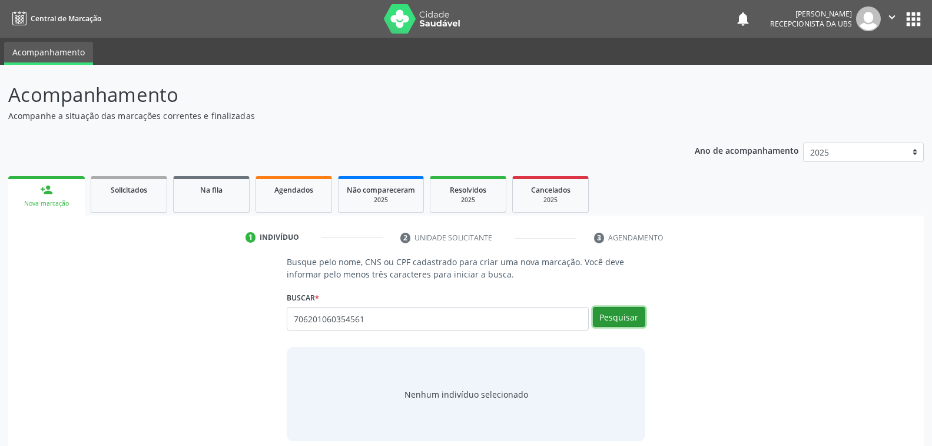
click at [628, 319] on button "Pesquisar" at bounding box center [619, 317] width 52 height 20
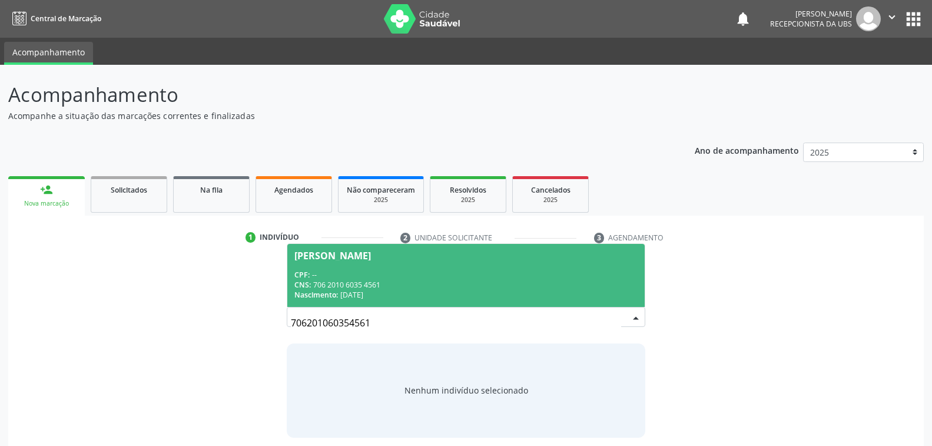
click at [388, 286] on div "CNS: 706 2010 6035 4561" at bounding box center [465, 285] width 343 height 10
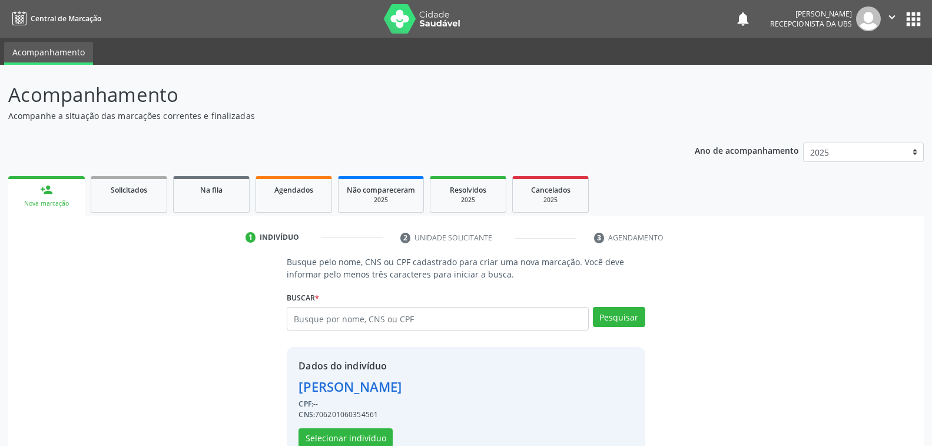
scroll to position [29, 0]
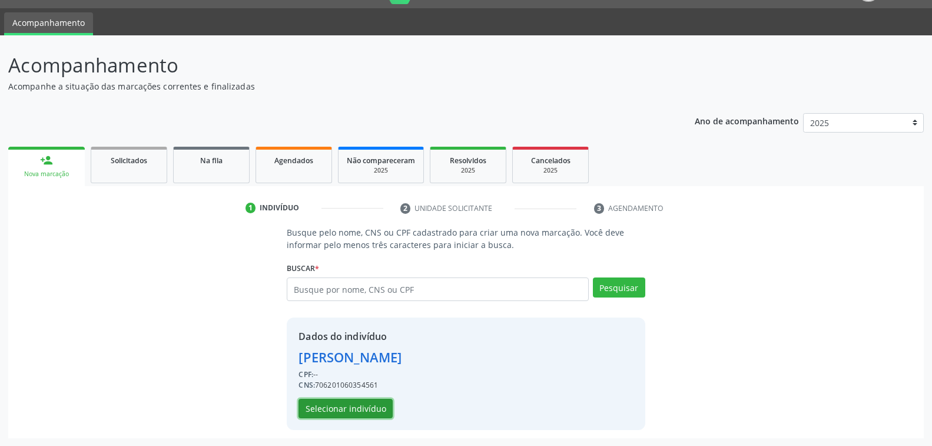
click at [367, 409] on button "Selecionar indivíduo" at bounding box center [346, 409] width 94 height 20
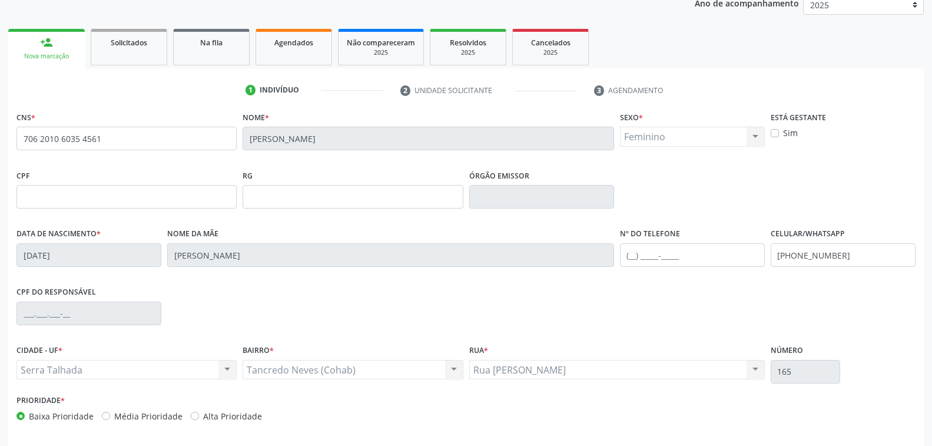
scroll to position [191, 0]
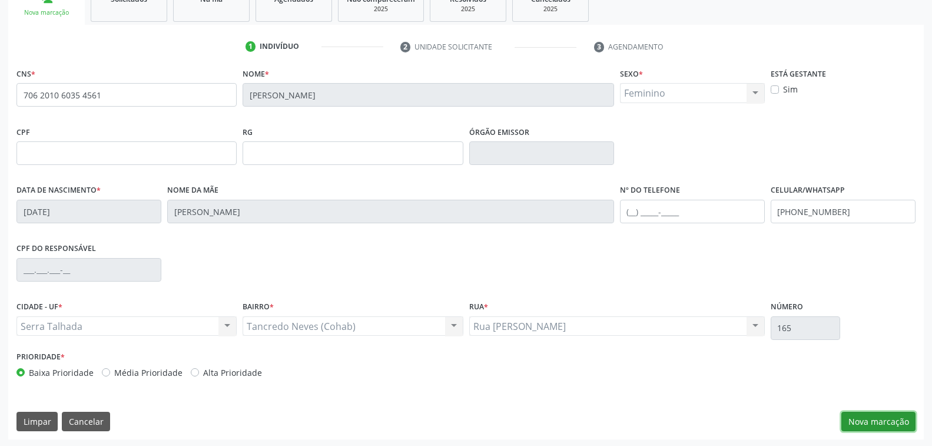
click at [861, 424] on button "Nova marcação" at bounding box center [879, 422] width 74 height 20
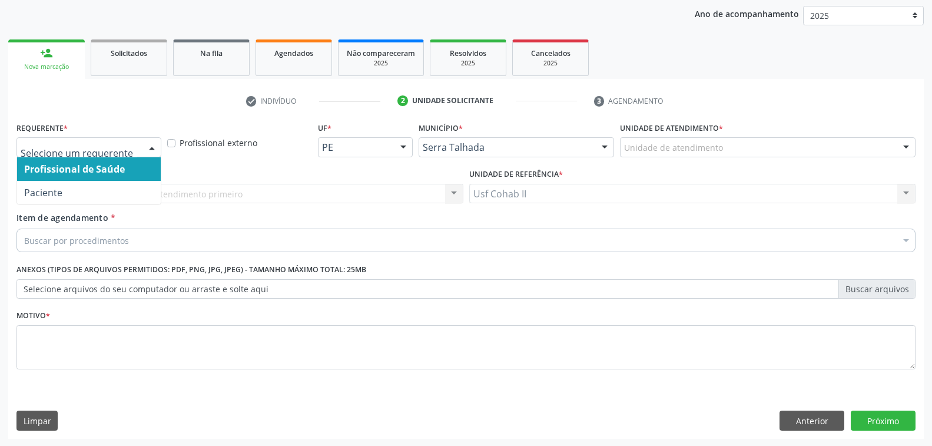
click at [155, 147] on div at bounding box center [152, 148] width 18 height 20
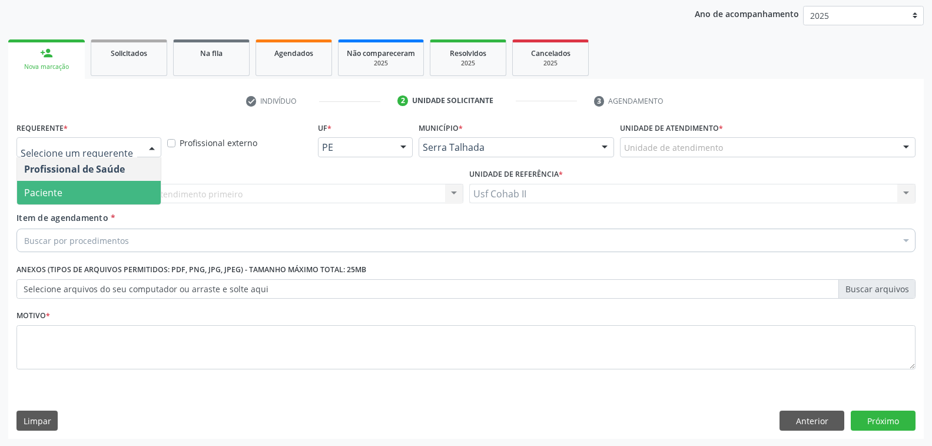
click at [98, 187] on span "Paciente" at bounding box center [89, 193] width 144 height 24
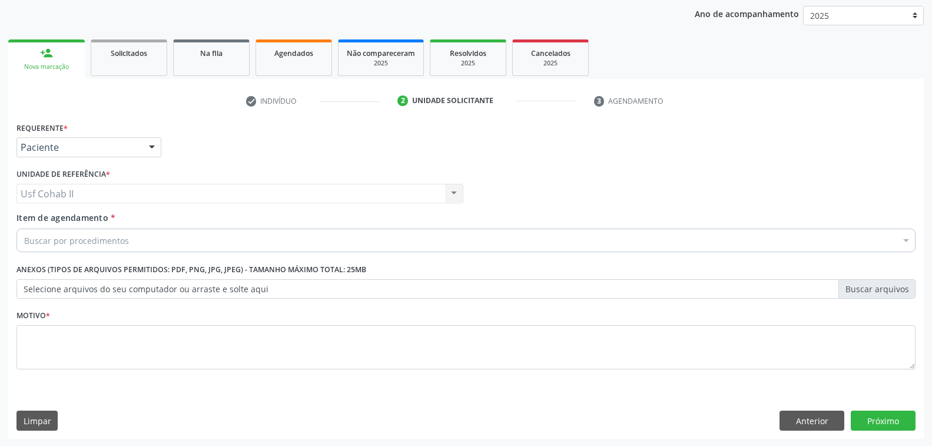
click at [129, 240] on div "Buscar por procedimentos" at bounding box center [465, 241] width 899 height 24
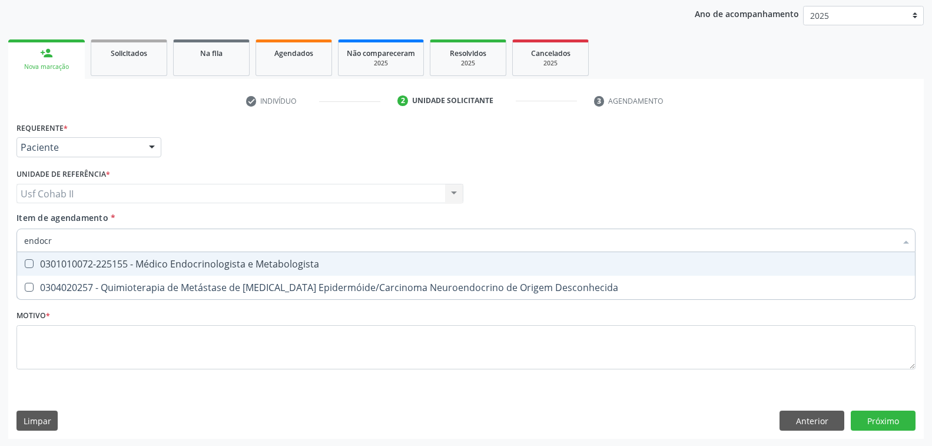
type input "endocri"
click at [214, 267] on div "0301010072-225155 - Médico Endocrinologista e Metabologista" at bounding box center [466, 263] width 884 height 9
checkbox Metabologista "true"
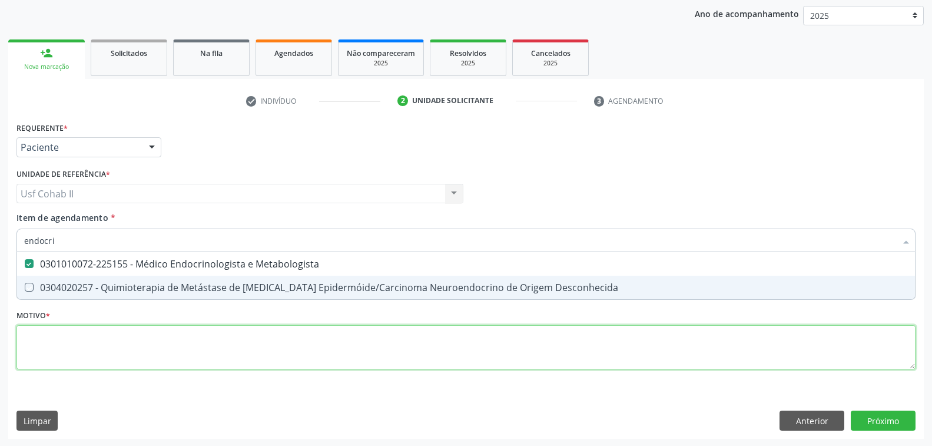
click at [135, 351] on div "Requerente * Paciente Profissional de Saúde Paciente Nenhum resultado encontrad…" at bounding box center [465, 252] width 899 height 267
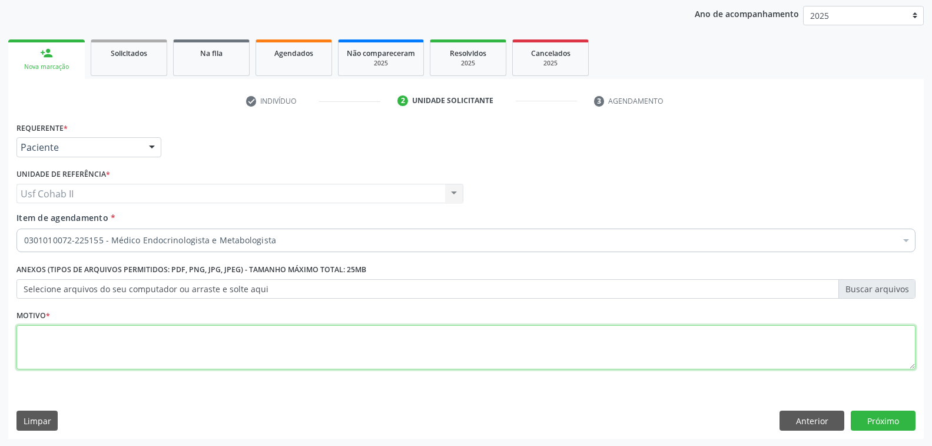
checkbox Metabologista "true"
type textarea "rr"
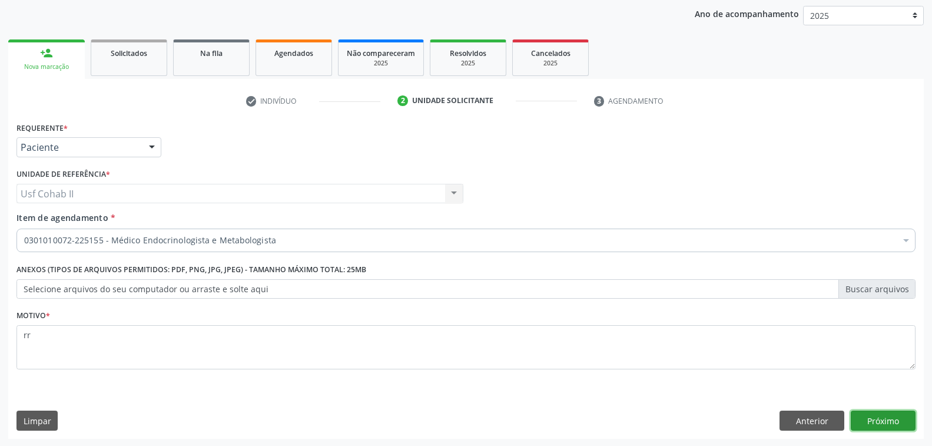
click at [885, 421] on button "Próximo" at bounding box center [883, 420] width 65 height 20
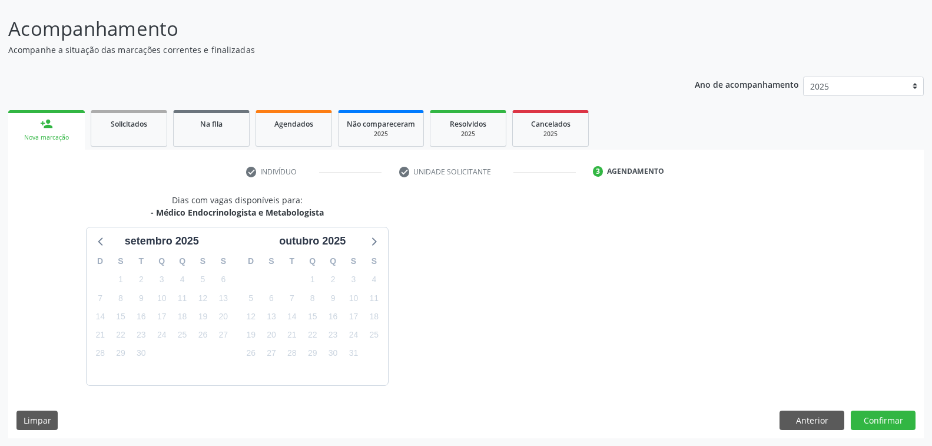
scroll to position [101, 0]
